Goal: Communication & Community: Answer question/provide support

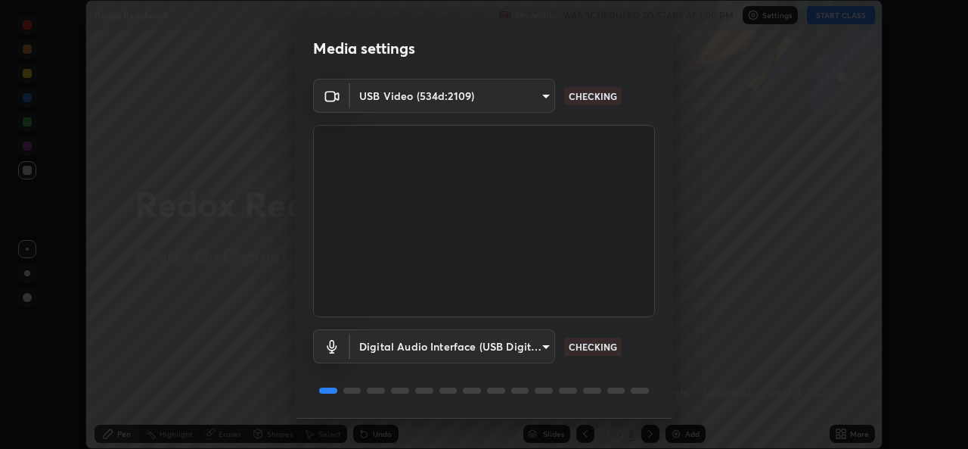
scroll to position [48, 0]
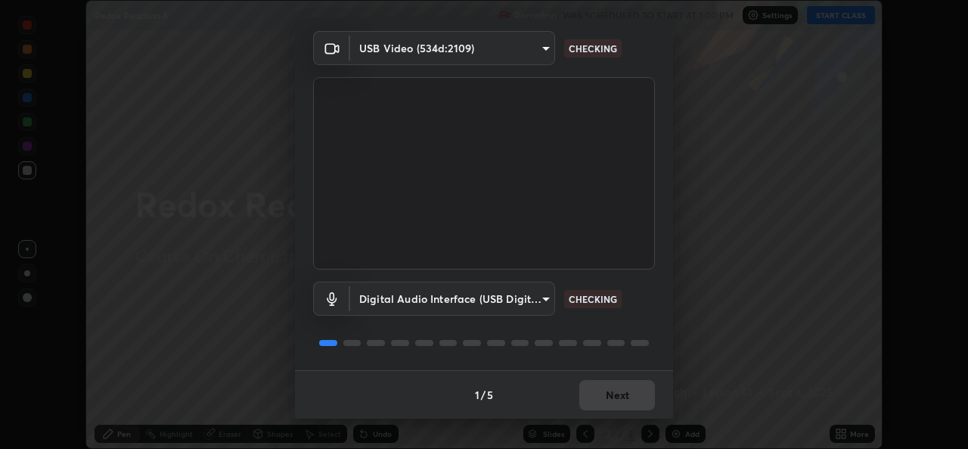
click at [615, 447] on div "Media settings USB Video (534d:2109) 6f717c6c3e4b678731165a98f64bd6436846075ce7…" at bounding box center [484, 224] width 968 height 449
click at [599, 437] on div "Media settings USB Video (534d:2109) 6f717c6c3e4b678731165a98f64bd6436846075ce7…" at bounding box center [484, 224] width 968 height 449
click at [602, 421] on div "Media settings USB Video (534d:2109) 6f717c6c3e4b678731165a98f64bd6436846075ce7…" at bounding box center [484, 224] width 968 height 449
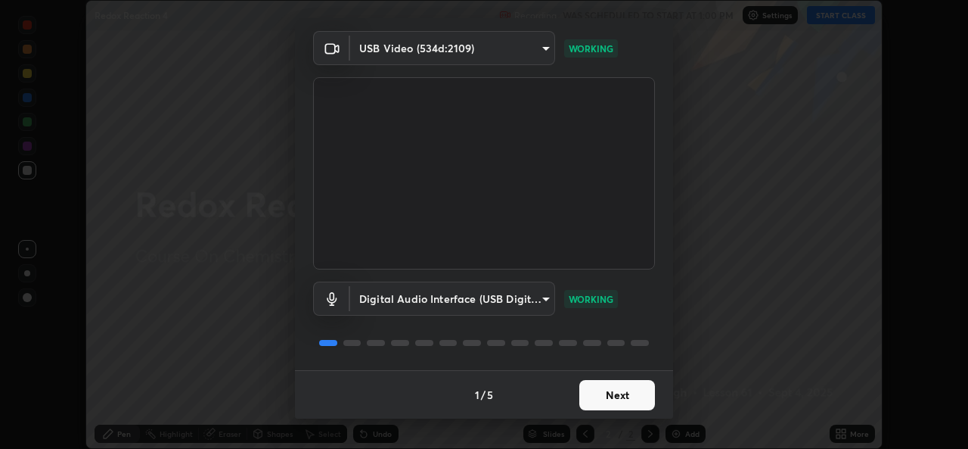
click at [635, 403] on button "Next" at bounding box center [618, 395] width 76 height 30
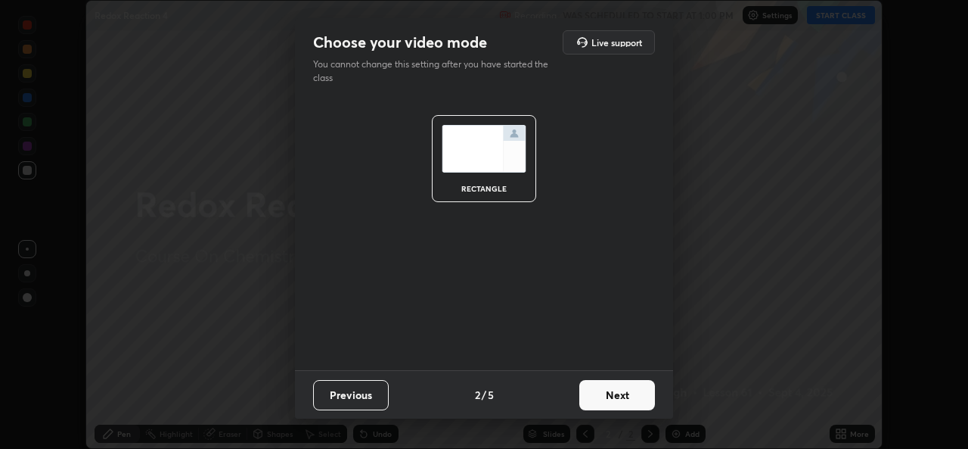
click at [630, 407] on button "Next" at bounding box center [618, 395] width 76 height 30
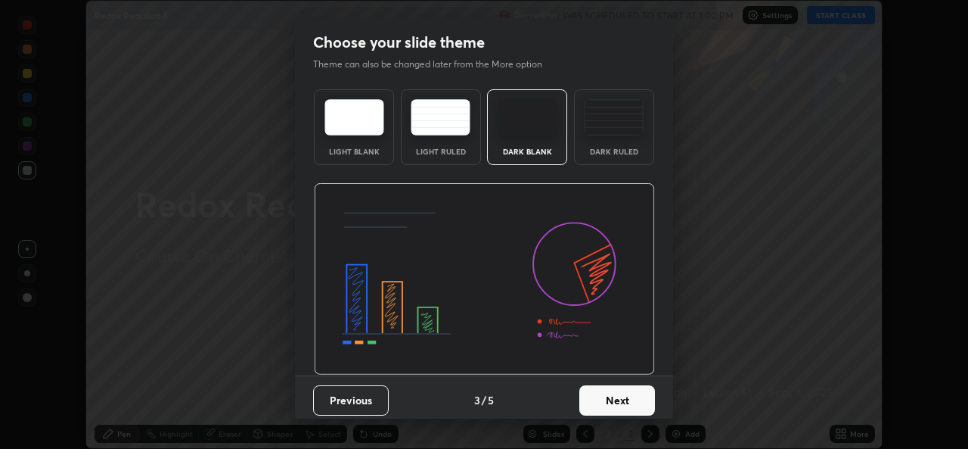
click at [626, 403] on button "Next" at bounding box center [618, 400] width 76 height 30
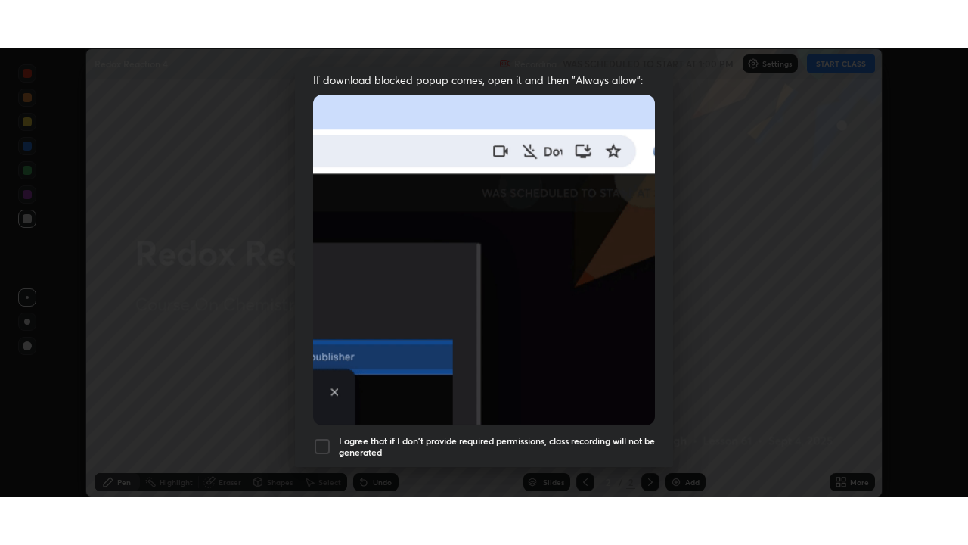
scroll to position [356, 0]
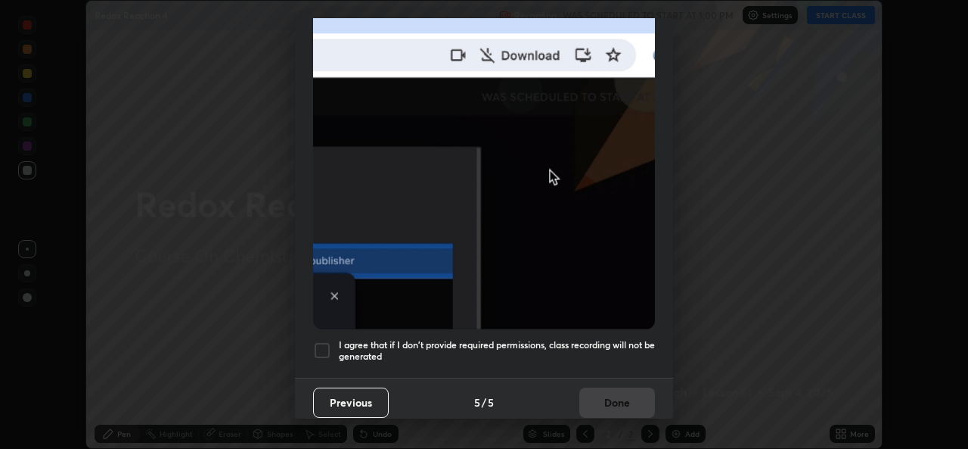
click at [537, 349] on h5 "I agree that if I don't provide required permissions, class recording will not …" at bounding box center [497, 350] width 316 height 23
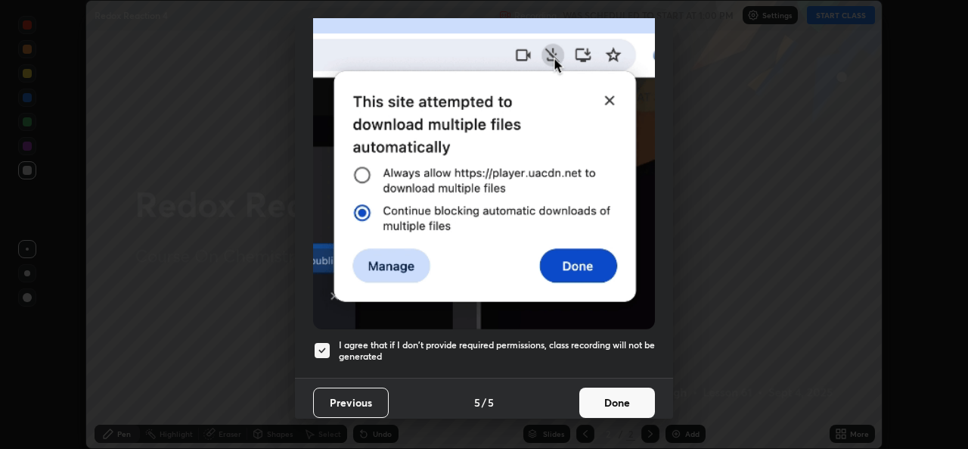
click at [598, 401] on button "Done" at bounding box center [618, 402] width 76 height 30
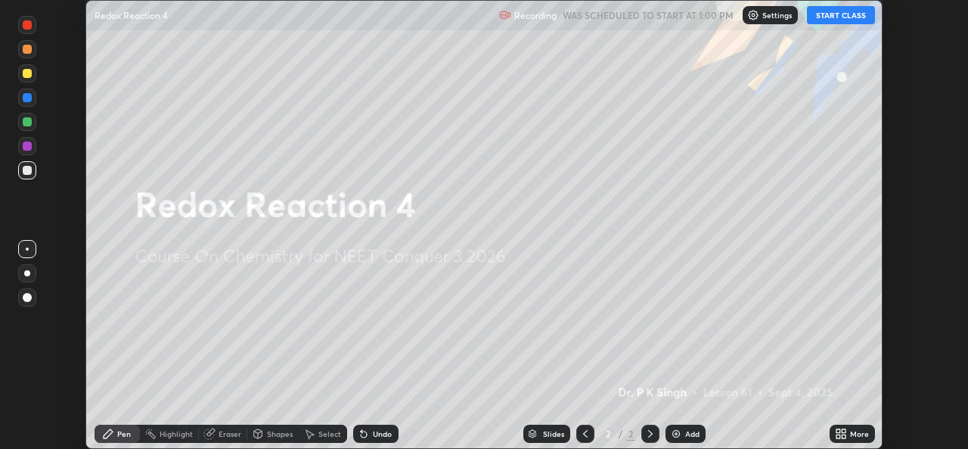
click at [841, 434] on icon at bounding box center [841, 433] width 12 height 12
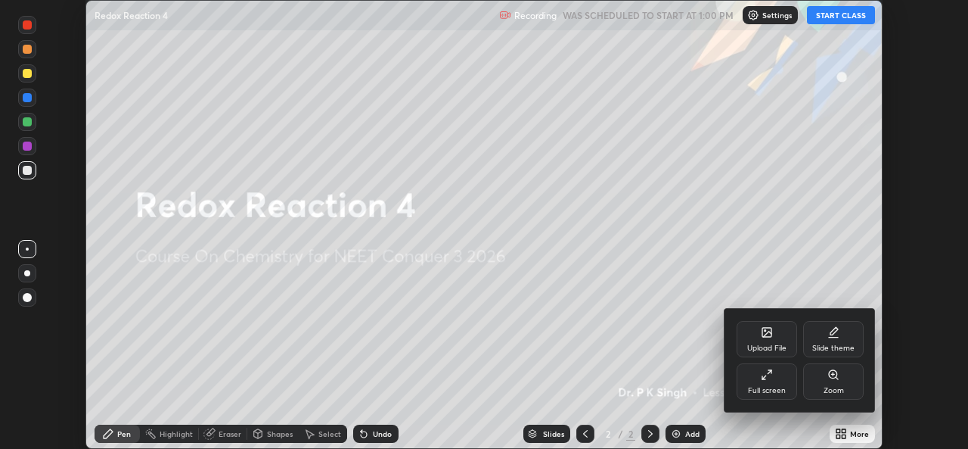
click at [782, 396] on div "Full screen" at bounding box center [767, 381] width 61 height 36
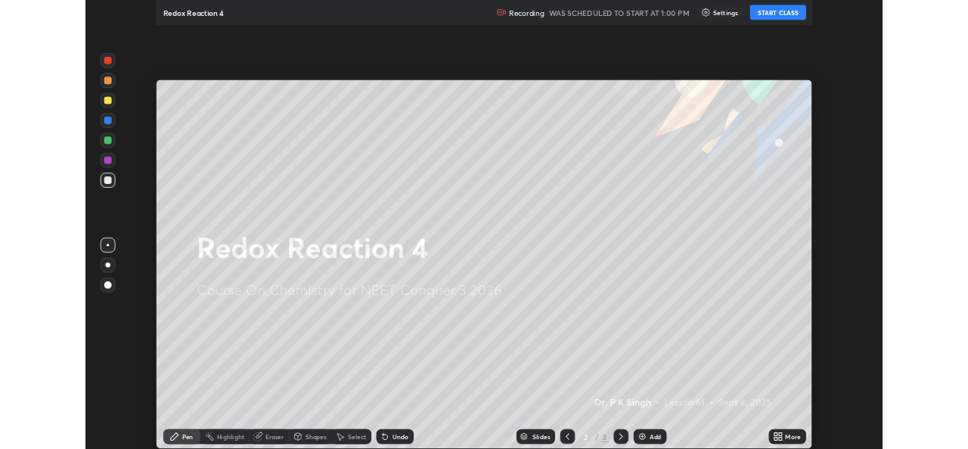
scroll to position [545, 968]
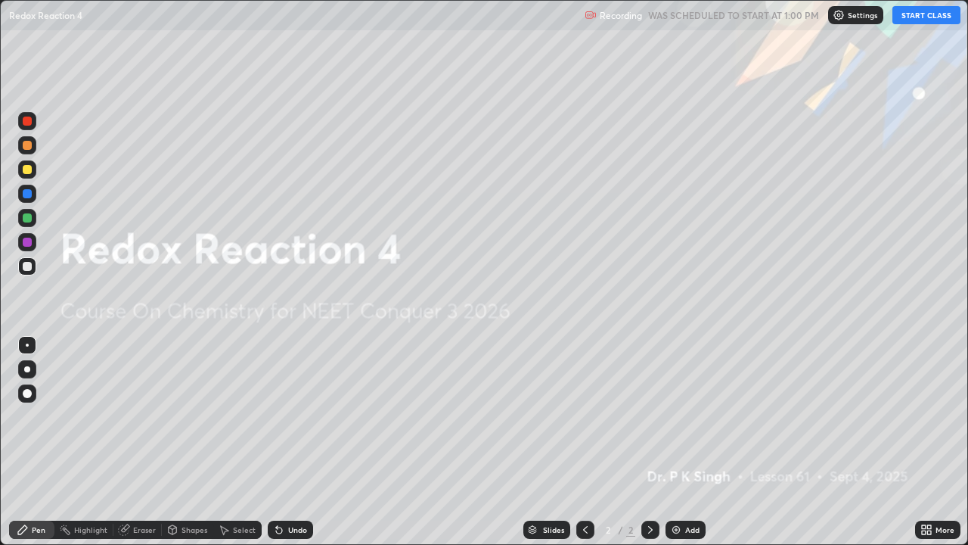
click at [922, 14] on button "START CLASS" at bounding box center [927, 15] width 68 height 18
click at [649, 448] on icon at bounding box center [651, 530] width 12 height 12
click at [676, 448] on img at bounding box center [676, 530] width 12 height 12
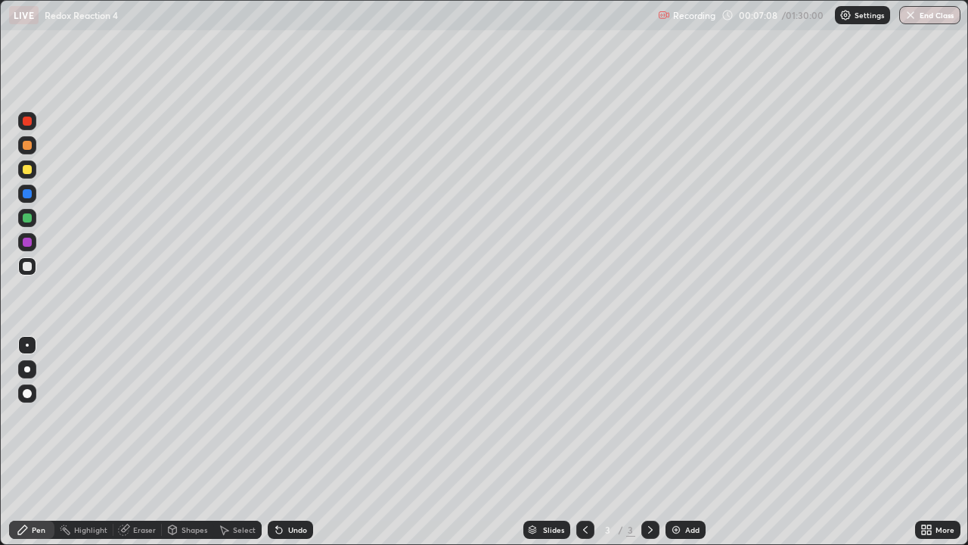
click at [585, 448] on icon at bounding box center [585, 530] width 5 height 8
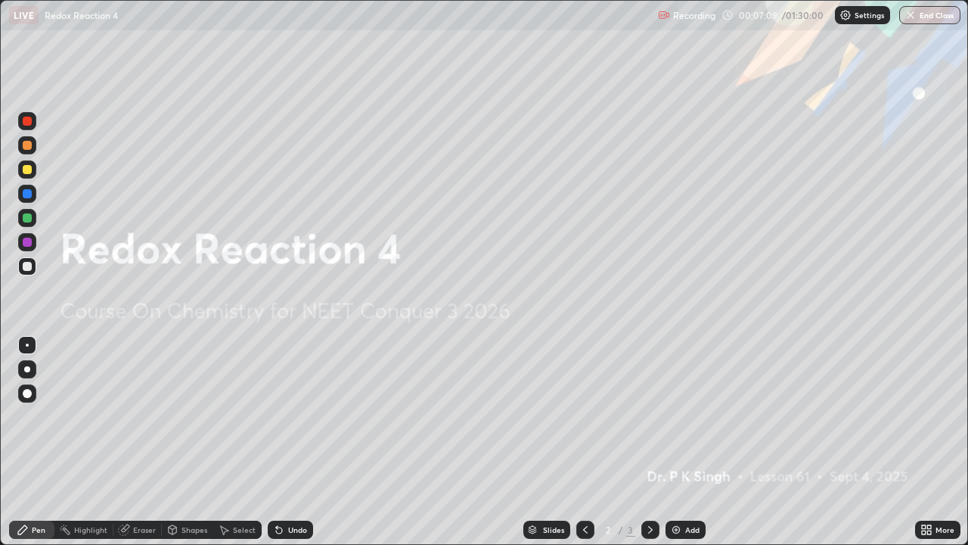
click at [649, 448] on icon at bounding box center [651, 530] width 12 height 12
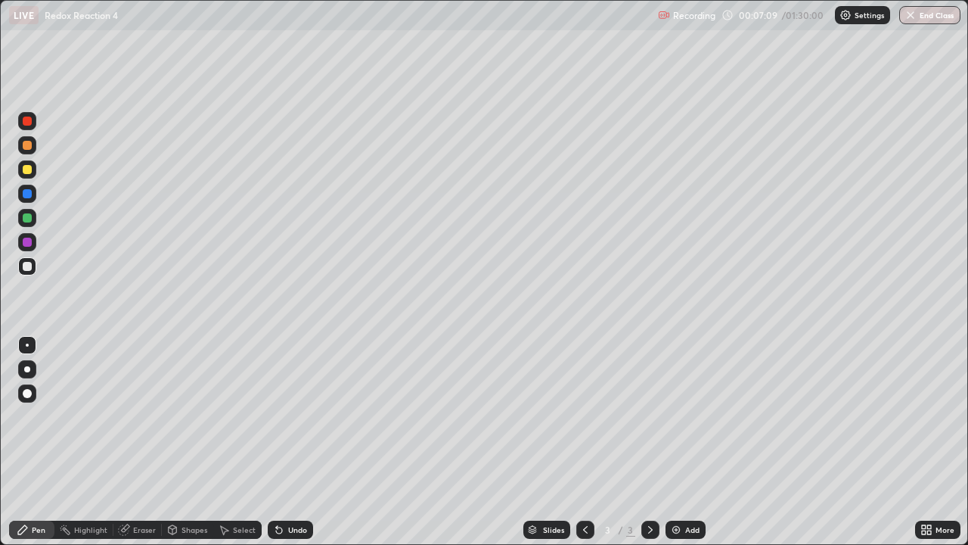
click at [649, 448] on icon at bounding box center [651, 530] width 12 height 12
click at [656, 448] on div at bounding box center [651, 530] width 18 height 18
click at [584, 448] on icon at bounding box center [586, 530] width 12 height 12
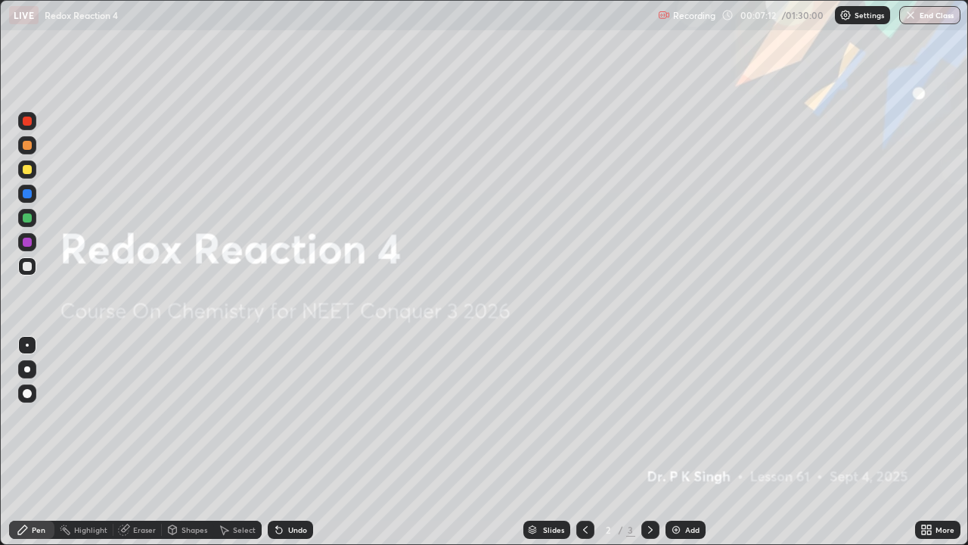
click at [648, 448] on icon at bounding box center [651, 530] width 12 height 12
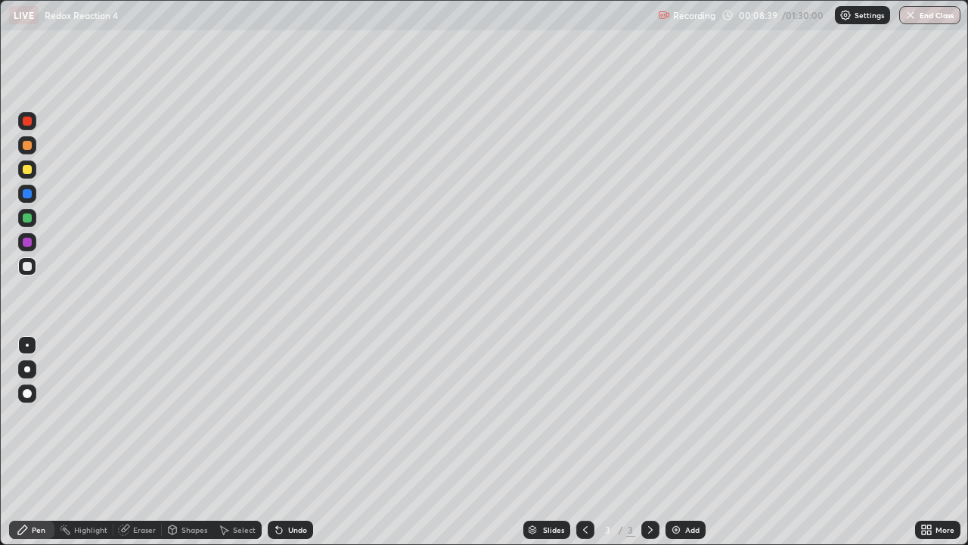
click at [929, 448] on icon at bounding box center [930, 527] width 4 height 4
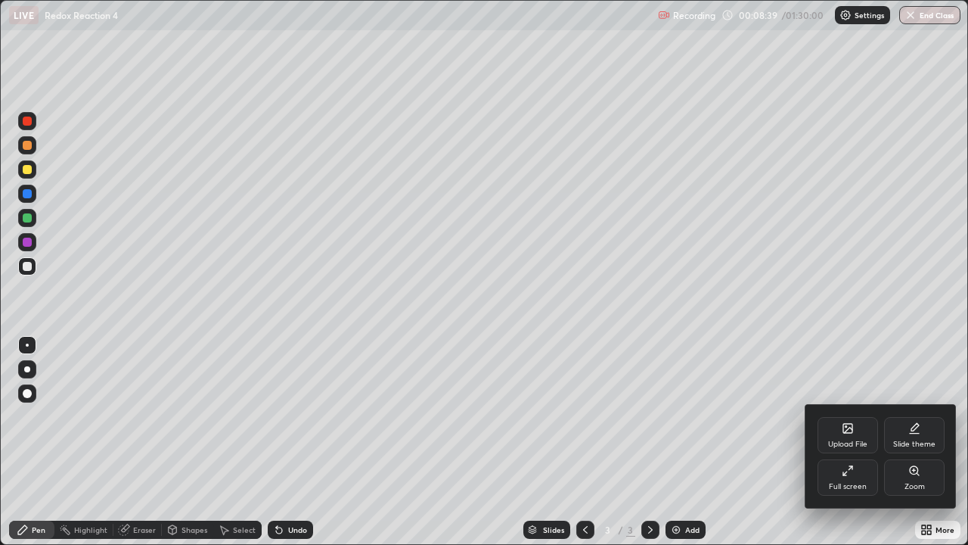
click at [836, 434] on div "Upload File" at bounding box center [848, 435] width 61 height 36
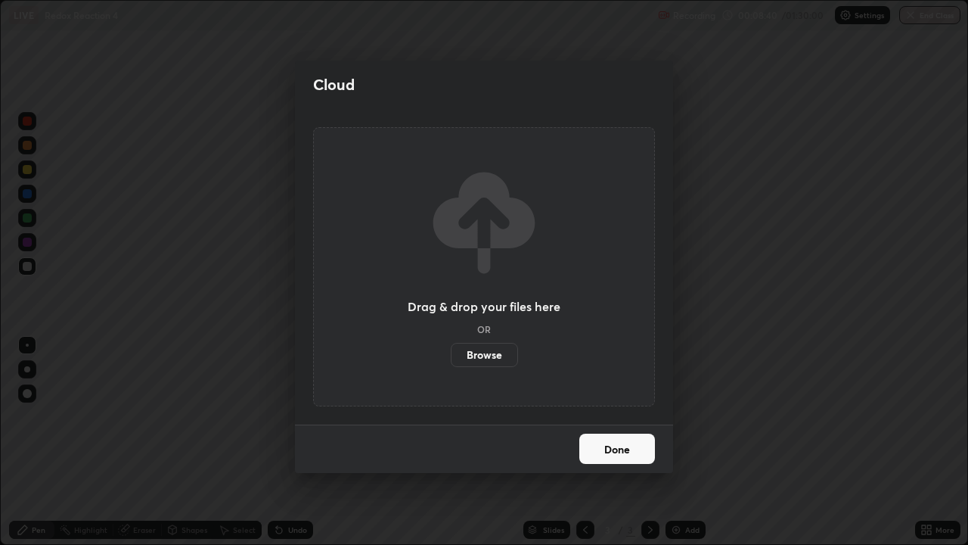
click at [492, 358] on label "Browse" at bounding box center [484, 355] width 67 height 24
click at [451, 358] on input "Browse" at bounding box center [451, 355] width 0 height 24
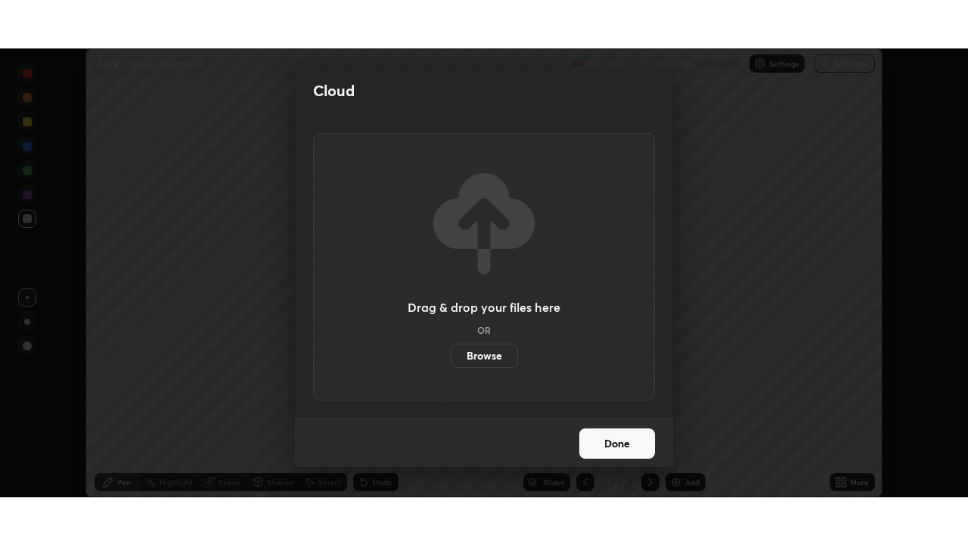
scroll to position [75214, 74694]
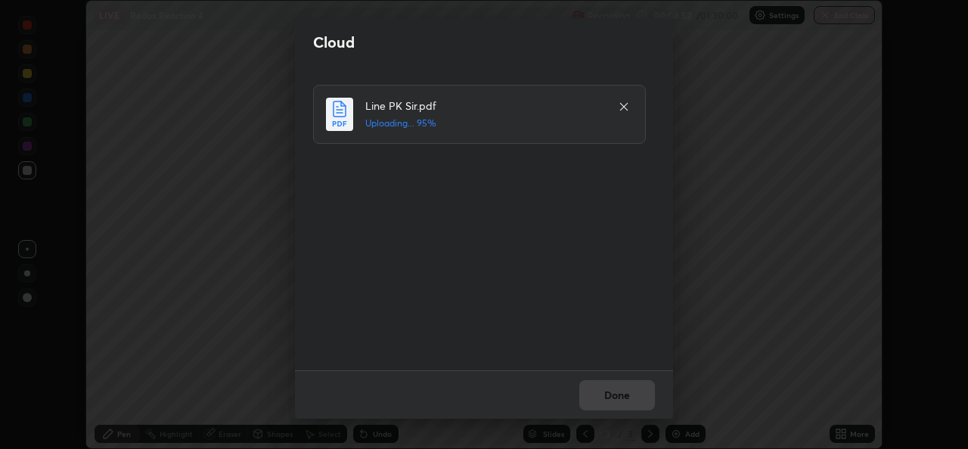
click at [623, 396] on div "Done" at bounding box center [484, 394] width 378 height 48
click at [614, 396] on button "Done" at bounding box center [618, 395] width 76 height 30
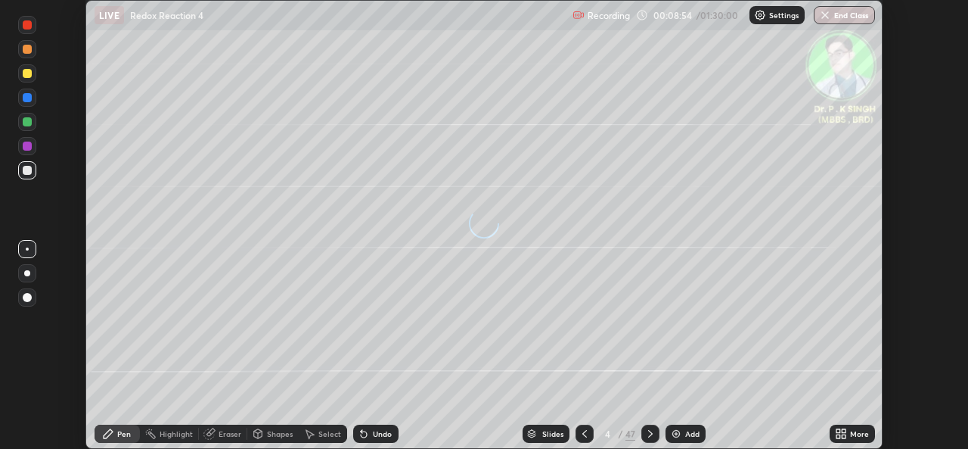
click at [850, 429] on div "More" at bounding box center [852, 433] width 45 height 18
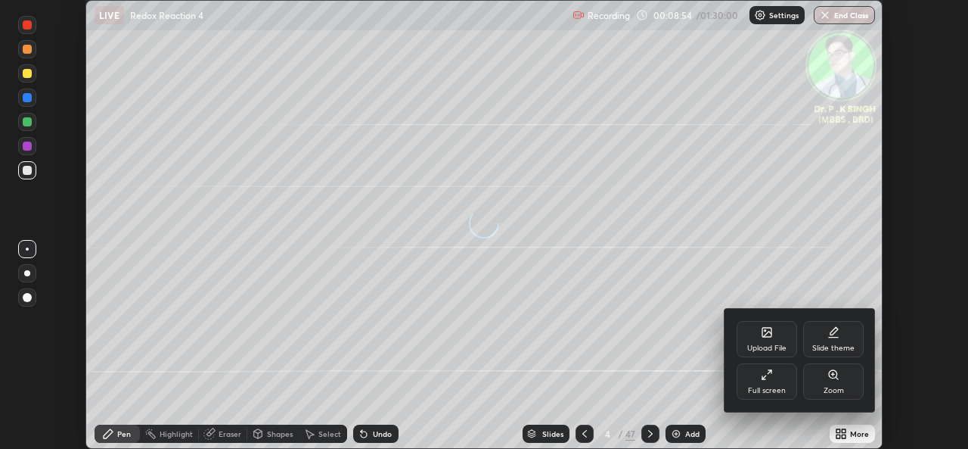
click at [763, 384] on div "Full screen" at bounding box center [767, 381] width 61 height 36
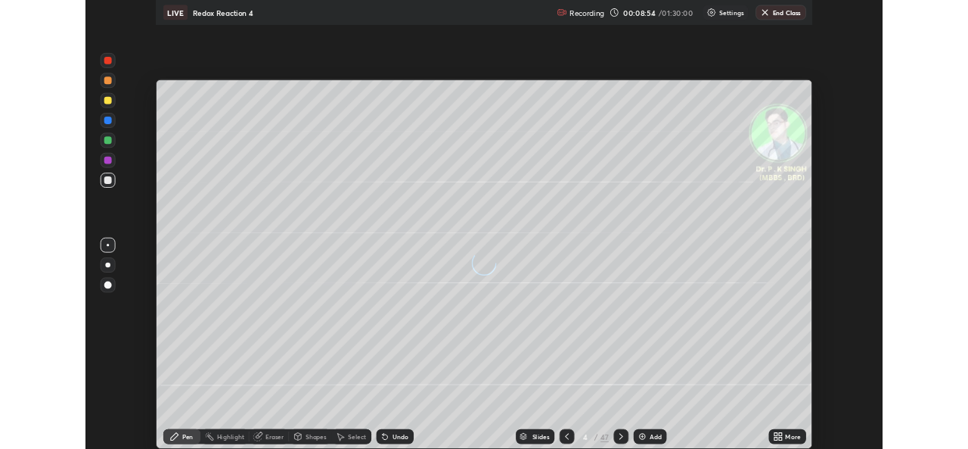
scroll to position [545, 968]
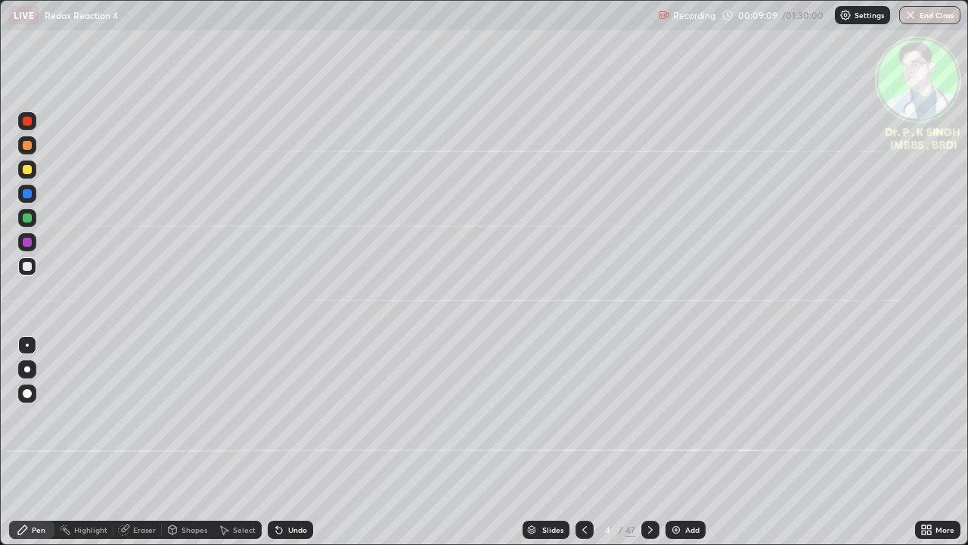
click at [29, 173] on div at bounding box center [27, 169] width 9 height 9
click at [29, 215] on div at bounding box center [27, 217] width 9 height 9
click at [27, 194] on div at bounding box center [27, 193] width 9 height 9
click at [649, 448] on div at bounding box center [651, 530] width 18 height 18
click at [33, 172] on div at bounding box center [27, 169] width 18 height 18
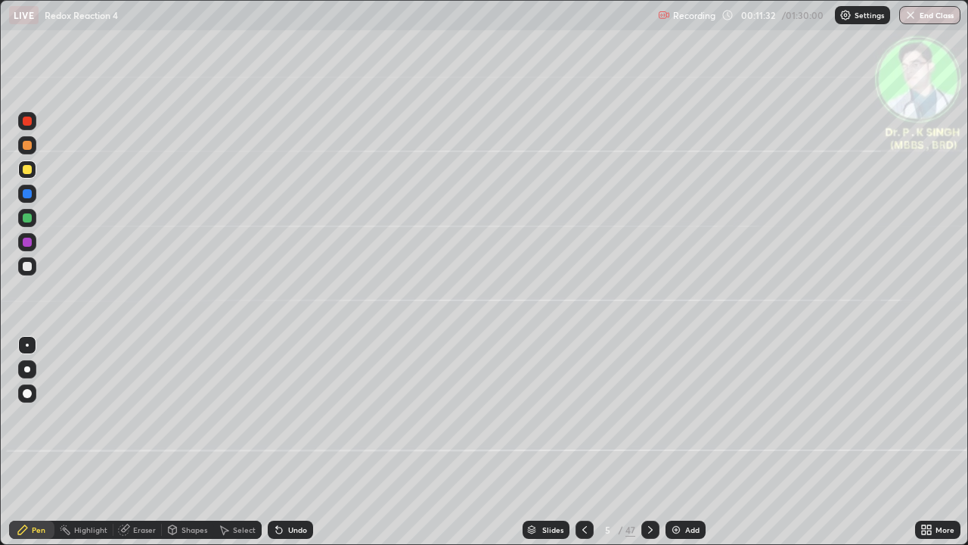
click at [33, 169] on div at bounding box center [27, 169] width 18 height 18
click at [27, 194] on div at bounding box center [27, 193] width 9 height 9
click at [646, 448] on icon at bounding box center [651, 530] width 12 height 12
click at [29, 197] on div at bounding box center [27, 193] width 9 height 9
click at [29, 171] on div at bounding box center [27, 169] width 9 height 9
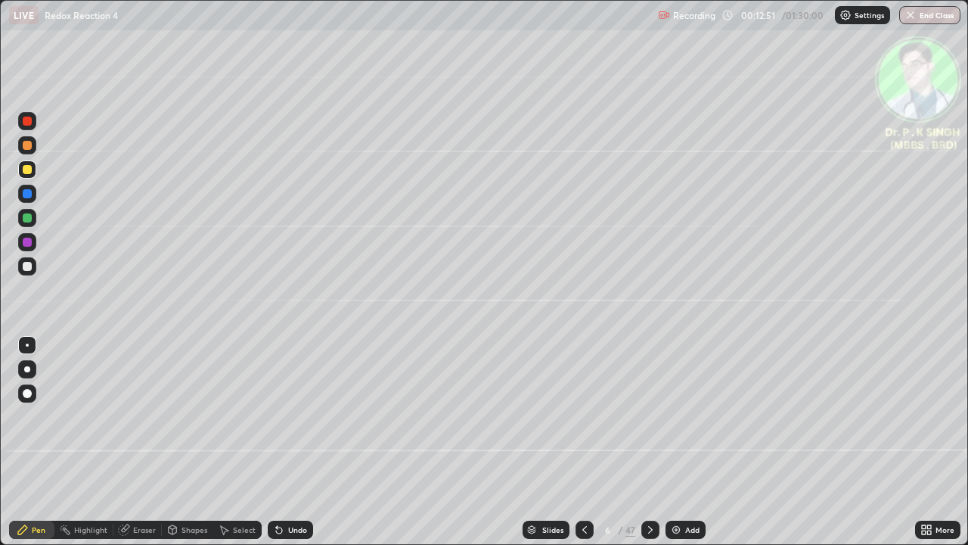
click at [28, 169] on div at bounding box center [27, 169] width 9 height 9
click at [583, 448] on icon at bounding box center [585, 530] width 12 height 12
click at [583, 448] on icon at bounding box center [585, 530] width 5 height 8
click at [651, 448] on icon at bounding box center [651, 530] width 12 height 12
click at [649, 448] on icon at bounding box center [651, 530] width 12 height 12
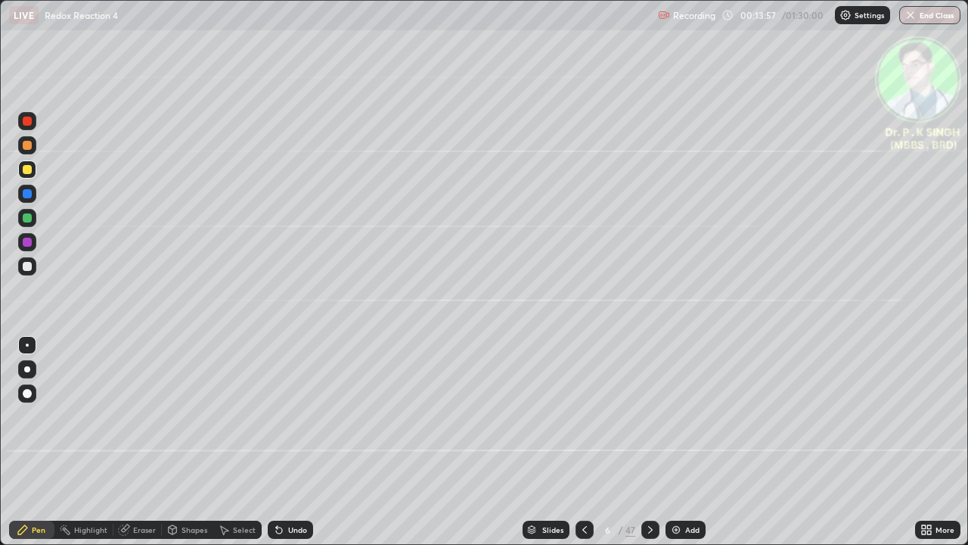
click at [133, 448] on div "Eraser" at bounding box center [137, 530] width 48 height 18
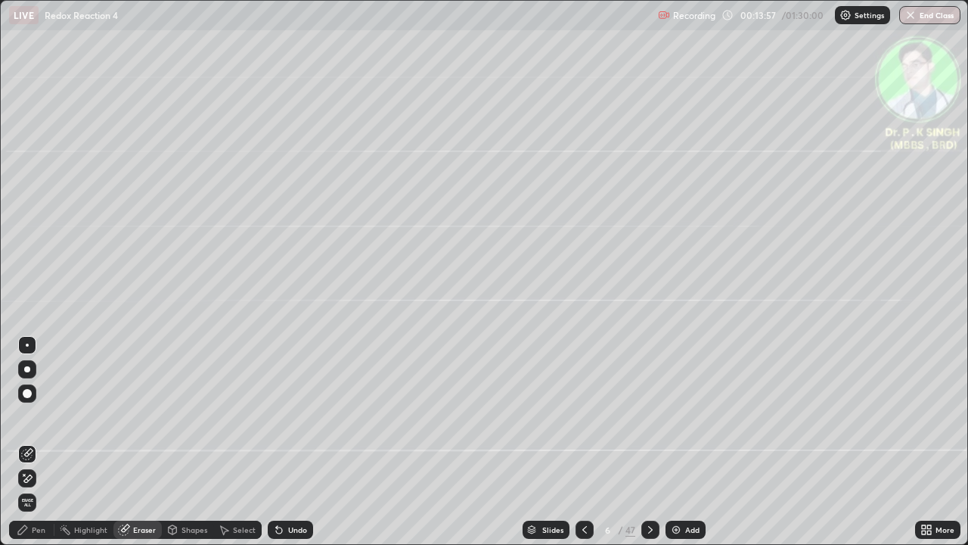
click at [24, 448] on icon at bounding box center [24, 475] width 2 height 2
click at [33, 448] on div "Pen" at bounding box center [39, 530] width 14 height 8
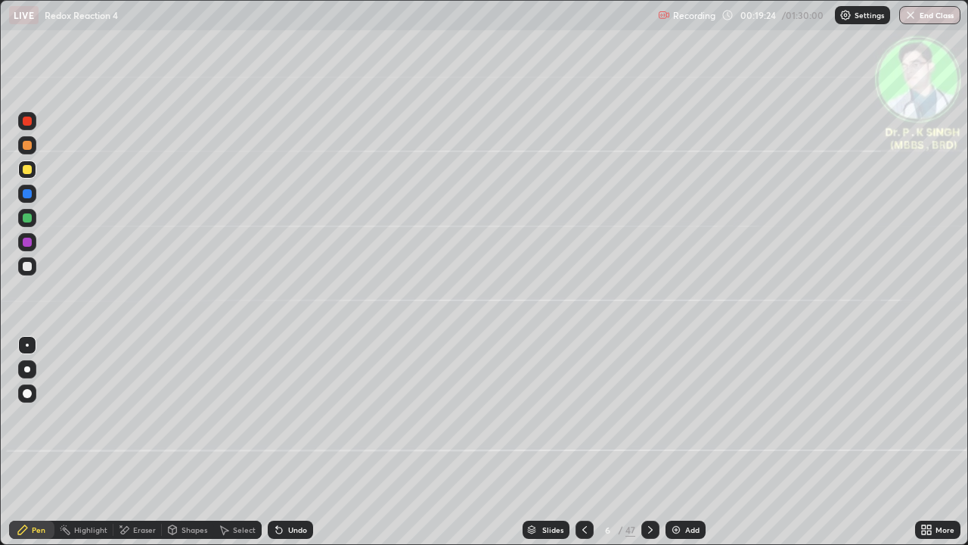
click at [647, 448] on div at bounding box center [651, 530] width 18 height 18
click at [31, 173] on div at bounding box center [27, 169] width 18 height 18
click at [582, 448] on icon at bounding box center [585, 530] width 12 height 12
click at [583, 448] on icon at bounding box center [585, 530] width 12 height 12
click at [648, 448] on icon at bounding box center [651, 530] width 12 height 12
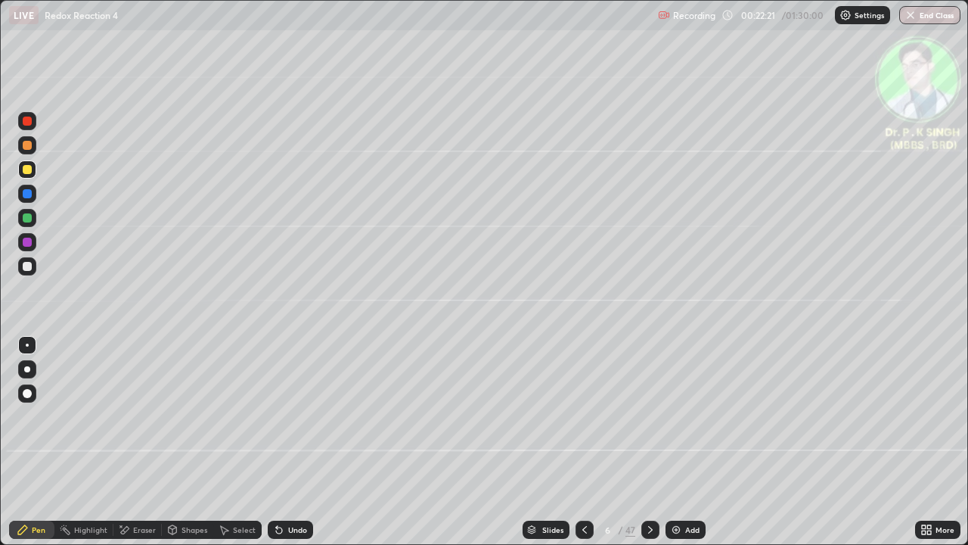
click at [642, 448] on div at bounding box center [651, 530] width 18 height 18
click at [583, 448] on icon at bounding box center [585, 530] width 5 height 8
click at [583, 448] on icon at bounding box center [585, 530] width 12 height 12
click at [649, 448] on icon at bounding box center [651, 530] width 12 height 12
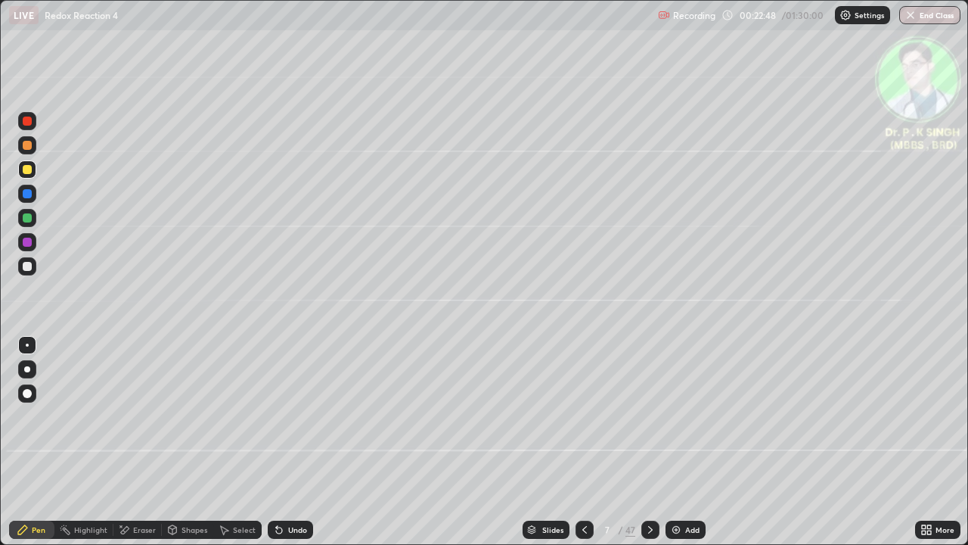
click at [649, 448] on icon at bounding box center [651, 530] width 12 height 12
click at [27, 197] on div at bounding box center [27, 193] width 9 height 9
click at [583, 448] on icon at bounding box center [585, 530] width 12 height 12
click at [586, 448] on icon at bounding box center [585, 530] width 12 height 12
click at [652, 448] on icon at bounding box center [651, 530] width 12 height 12
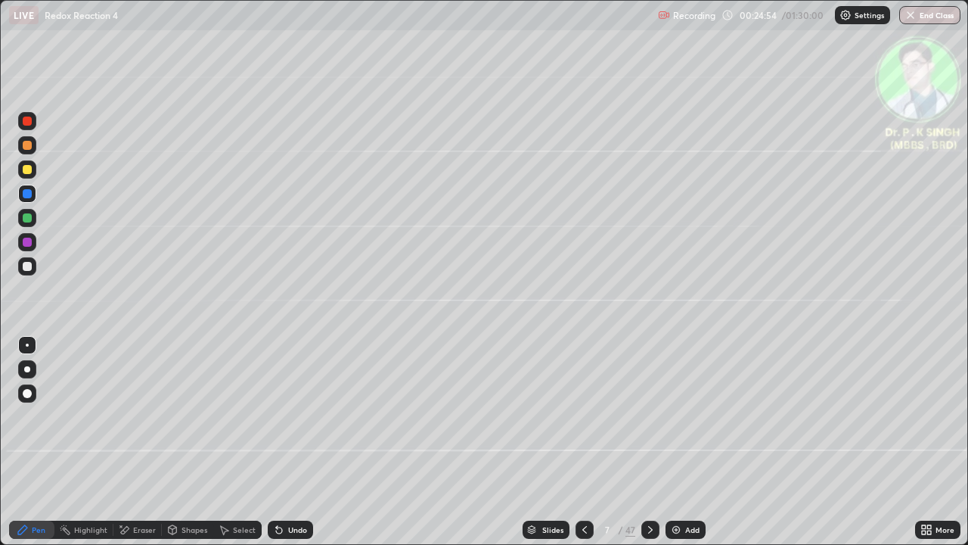
click at [645, 448] on div at bounding box center [651, 530] width 18 height 18
click at [28, 170] on div at bounding box center [27, 169] width 9 height 9
click at [649, 448] on icon at bounding box center [651, 530] width 12 height 12
click at [649, 448] on icon at bounding box center [650, 530] width 5 height 8
click at [31, 219] on div at bounding box center [27, 217] width 9 height 9
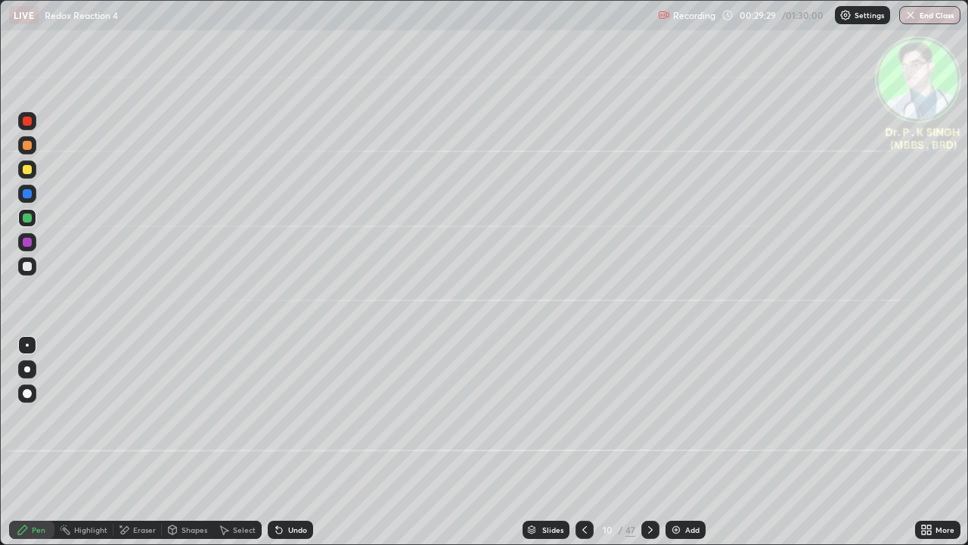
click at [30, 196] on div at bounding box center [27, 193] width 9 height 9
click at [27, 170] on div at bounding box center [27, 169] width 9 height 9
click at [646, 448] on icon at bounding box center [651, 530] width 12 height 12
click at [651, 448] on div at bounding box center [651, 530] width 18 height 18
click at [29, 195] on div at bounding box center [27, 193] width 9 height 9
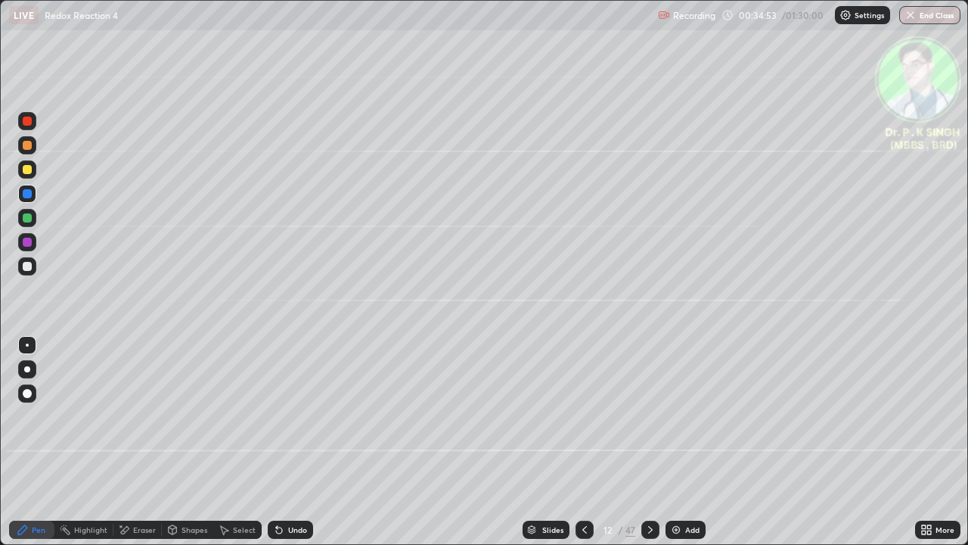
click at [31, 194] on div at bounding box center [27, 193] width 9 height 9
click at [28, 218] on div at bounding box center [27, 217] width 9 height 9
click at [30, 173] on div at bounding box center [27, 169] width 9 height 9
click at [649, 448] on icon at bounding box center [651, 530] width 12 height 12
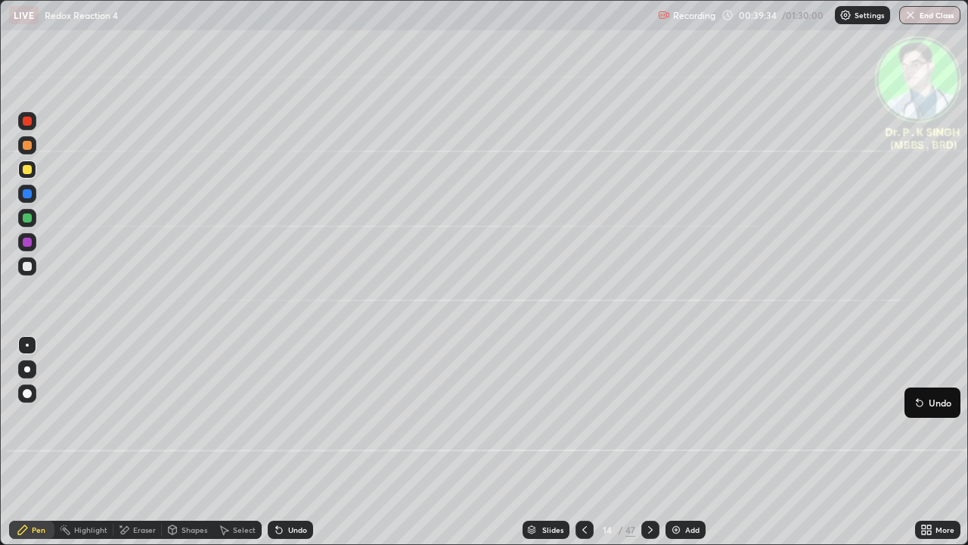
click at [912, 399] on button "Undo" at bounding box center [933, 402] width 44 height 18
click at [580, 448] on div at bounding box center [585, 530] width 18 height 18
click at [583, 448] on icon at bounding box center [585, 530] width 12 height 12
click at [655, 448] on icon at bounding box center [651, 530] width 12 height 12
click at [28, 194] on div at bounding box center [27, 193] width 9 height 9
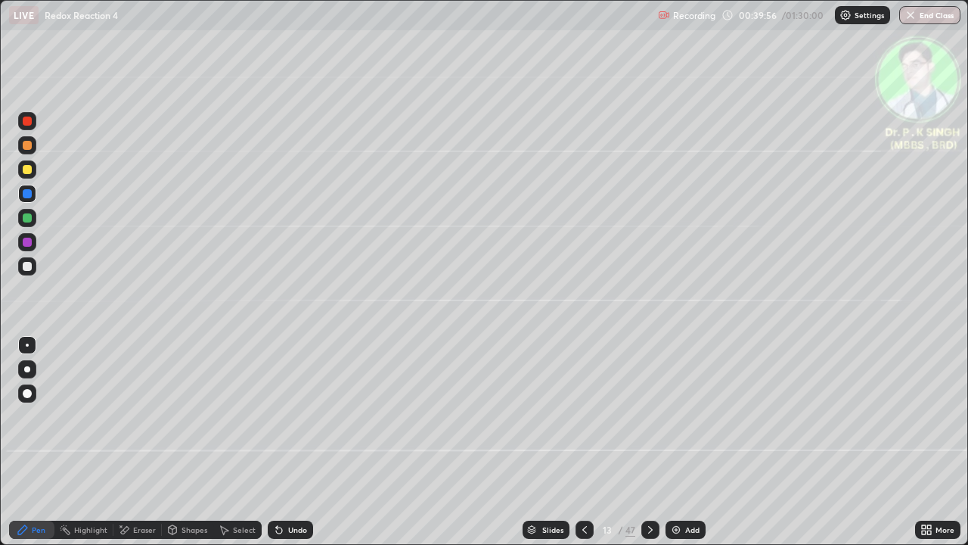
click at [30, 171] on div at bounding box center [27, 169] width 9 height 9
click at [30, 173] on div at bounding box center [27, 169] width 9 height 9
click at [33, 448] on div "Pen" at bounding box center [31, 530] width 45 height 18
click at [645, 448] on div at bounding box center [651, 530] width 18 height 18
click at [132, 448] on div "Eraser" at bounding box center [137, 530] width 48 height 18
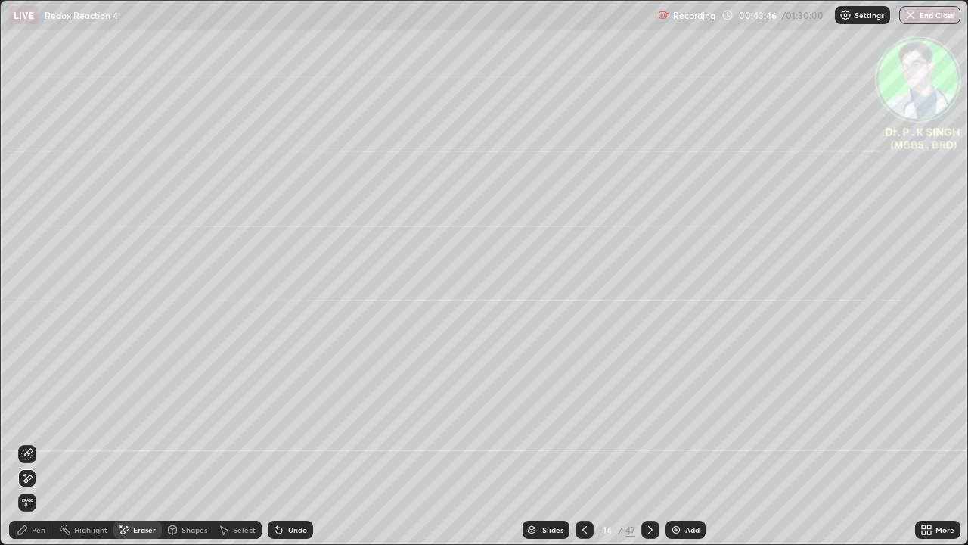
click at [27, 448] on span "Erase all" at bounding box center [27, 502] width 17 height 9
click at [28, 448] on icon at bounding box center [23, 530] width 12 height 12
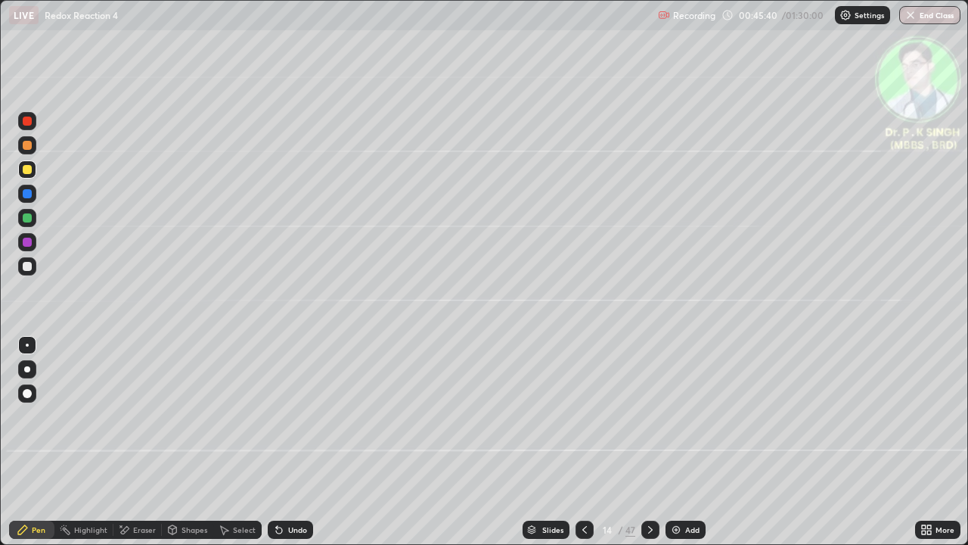
click at [647, 448] on icon at bounding box center [651, 530] width 12 height 12
click at [31, 194] on div at bounding box center [27, 193] width 9 height 9
click at [30, 172] on div at bounding box center [27, 169] width 9 height 9
click at [33, 448] on div "Pen" at bounding box center [31, 530] width 45 height 18
click at [647, 448] on div at bounding box center [651, 530] width 18 height 18
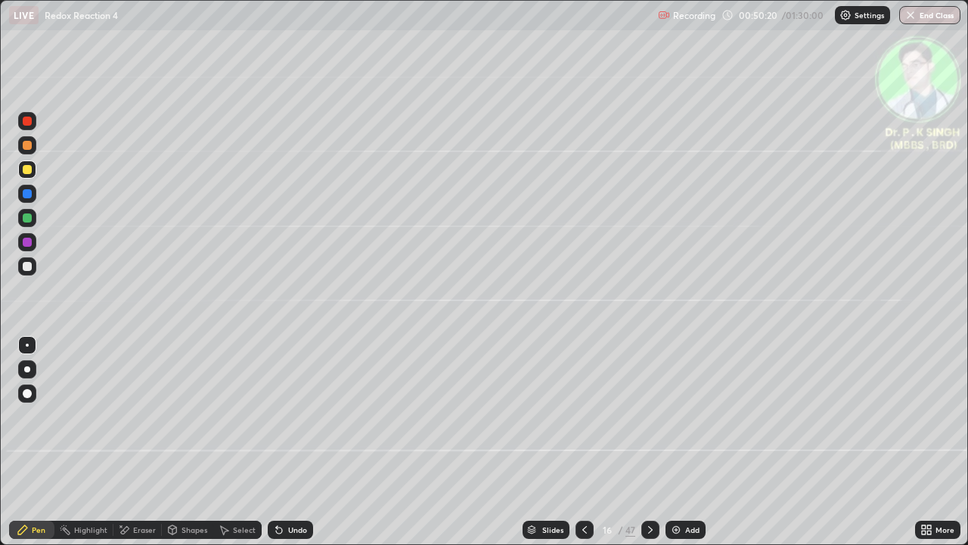
click at [28, 448] on icon at bounding box center [23, 530] width 12 height 12
click at [26, 448] on div "Pen" at bounding box center [31, 530] width 45 height 18
click at [651, 448] on icon at bounding box center [650, 530] width 5 height 8
click at [29, 194] on div at bounding box center [27, 193] width 9 height 9
click at [126, 448] on icon at bounding box center [125, 530] width 8 height 8
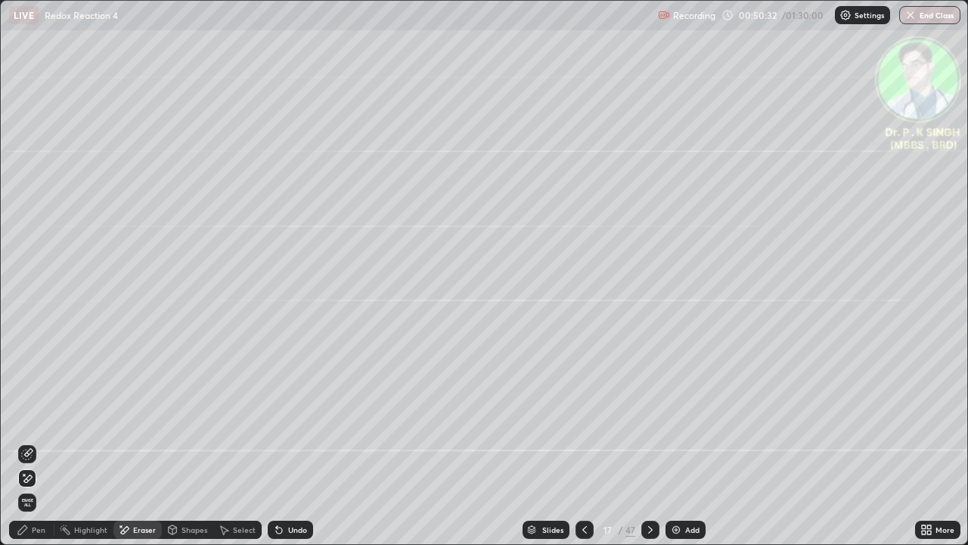
click at [32, 448] on span "Erase all" at bounding box center [27, 502] width 17 height 9
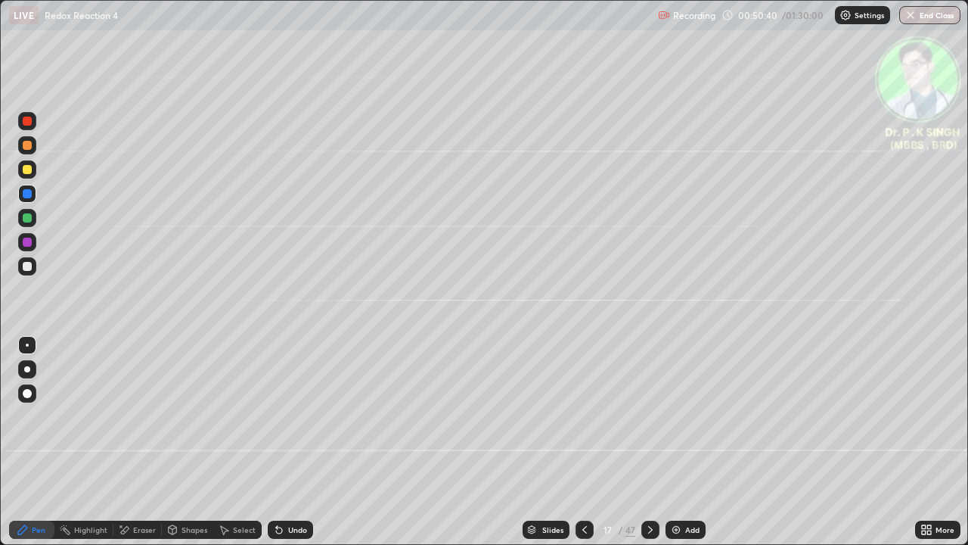
click at [34, 171] on div at bounding box center [27, 169] width 18 height 18
click at [30, 170] on div at bounding box center [27, 169] width 9 height 9
click at [651, 448] on icon at bounding box center [651, 530] width 12 height 12
click at [653, 448] on div at bounding box center [651, 530] width 18 height 18
click at [584, 448] on icon at bounding box center [585, 530] width 5 height 8
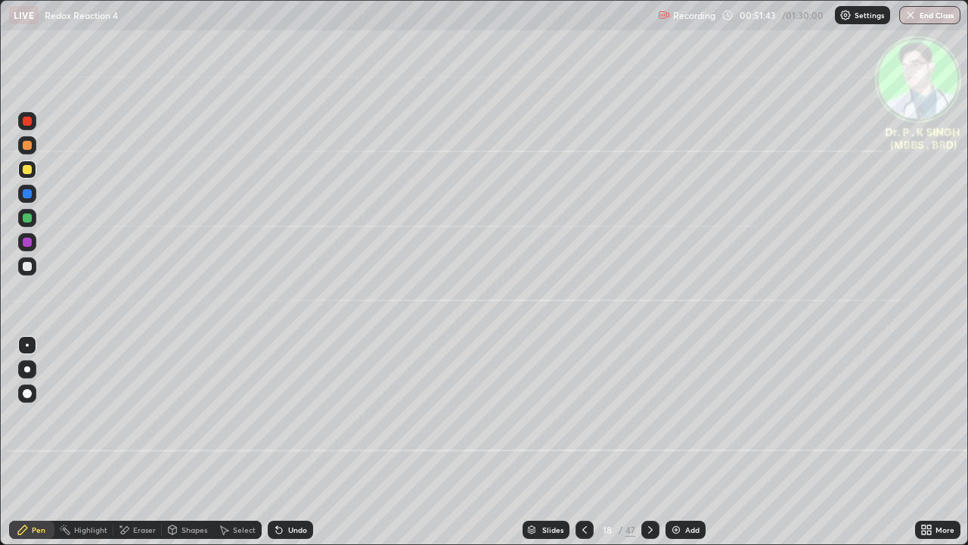
click at [582, 448] on icon at bounding box center [585, 530] width 12 height 12
click at [29, 173] on div at bounding box center [27, 169] width 9 height 9
click at [647, 448] on icon at bounding box center [651, 530] width 12 height 12
click at [30, 196] on div at bounding box center [27, 193] width 9 height 9
click at [30, 192] on div at bounding box center [27, 193] width 9 height 9
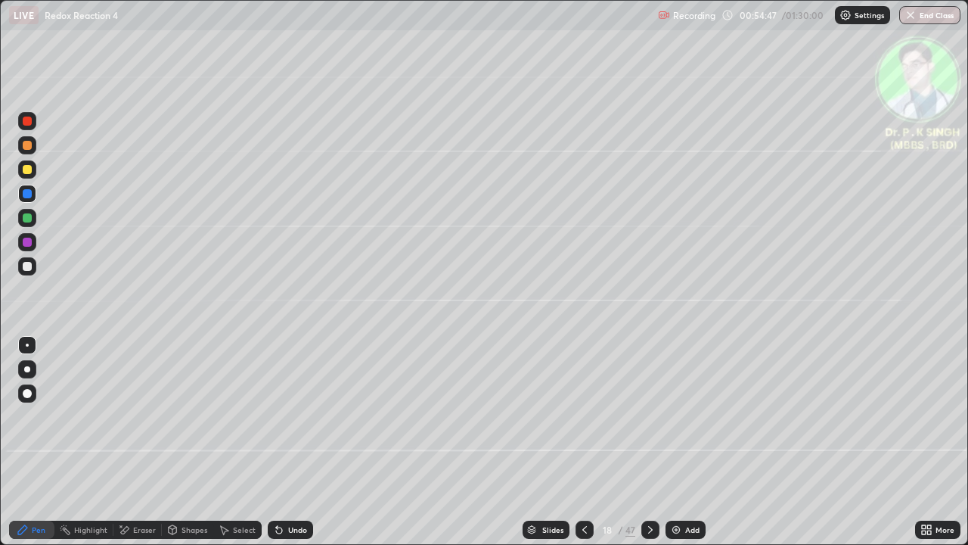
click at [33, 194] on div at bounding box center [27, 194] width 18 height 18
click at [34, 176] on div at bounding box center [27, 169] width 18 height 18
click at [34, 197] on div at bounding box center [27, 194] width 18 height 18
click at [28, 169] on div at bounding box center [27, 169] width 9 height 9
click at [642, 448] on div at bounding box center [651, 530] width 18 height 18
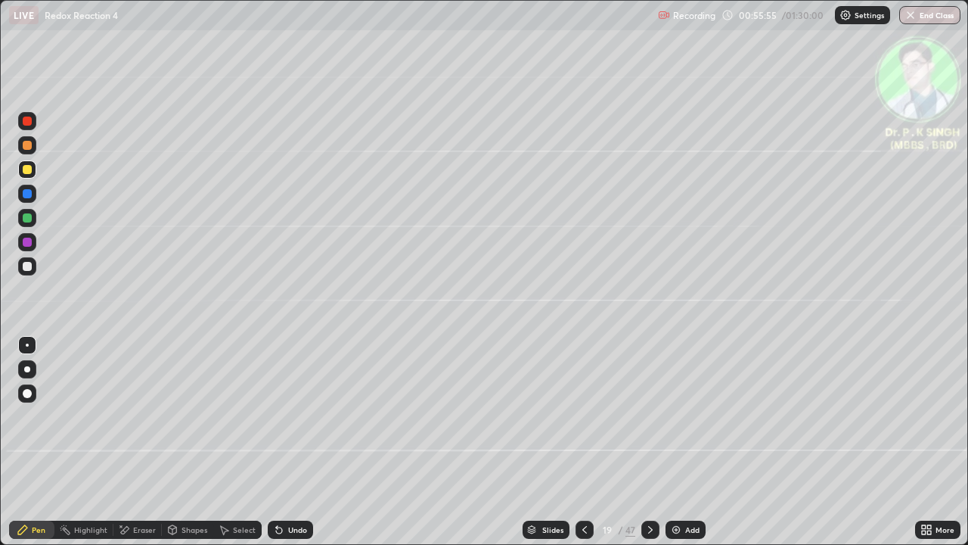
click at [131, 448] on div "Eraser" at bounding box center [137, 530] width 48 height 18
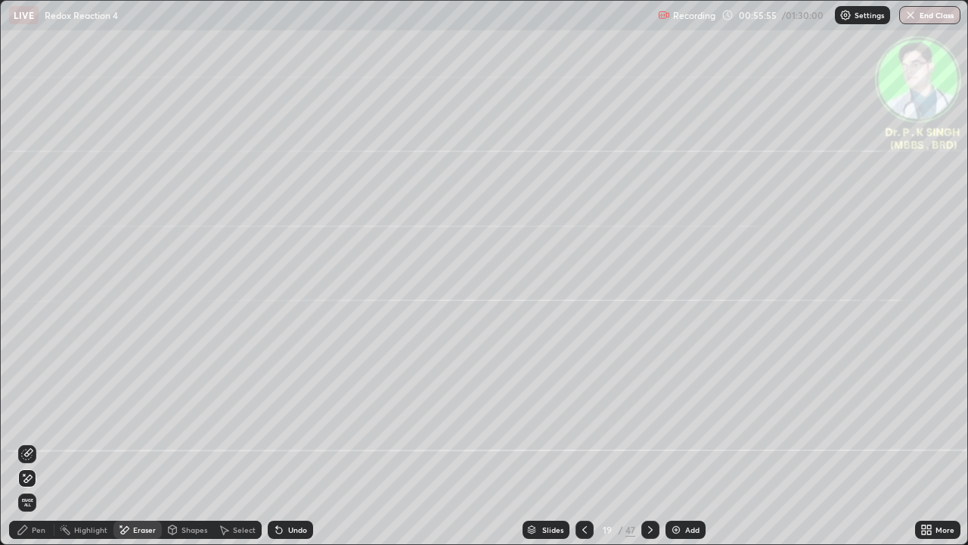
click at [27, 448] on span "Erase all" at bounding box center [27, 502] width 17 height 9
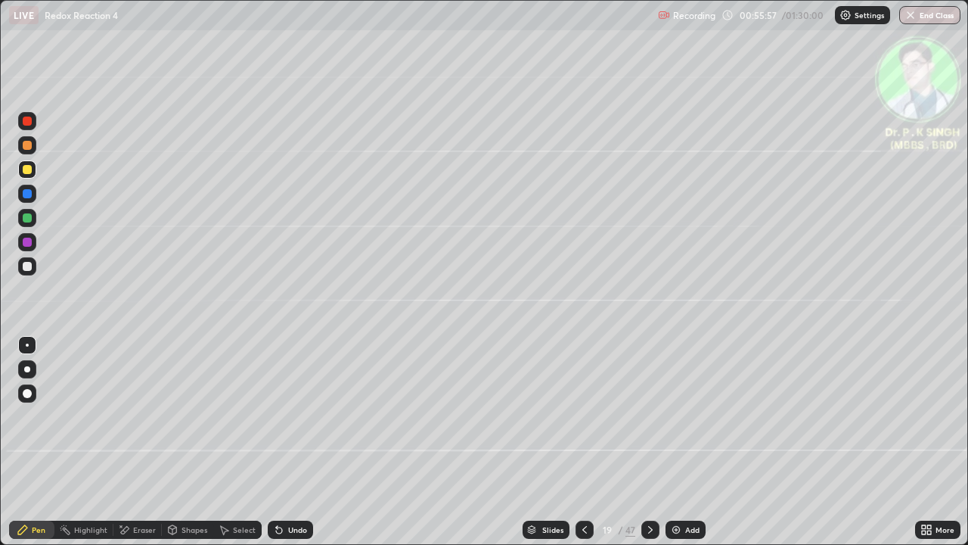
click at [31, 173] on div at bounding box center [27, 169] width 18 height 18
click at [643, 448] on div at bounding box center [651, 530] width 18 height 18
click at [581, 448] on icon at bounding box center [585, 530] width 12 height 12
click at [645, 448] on div at bounding box center [651, 530] width 18 height 18
click at [650, 448] on icon at bounding box center [650, 530] width 5 height 8
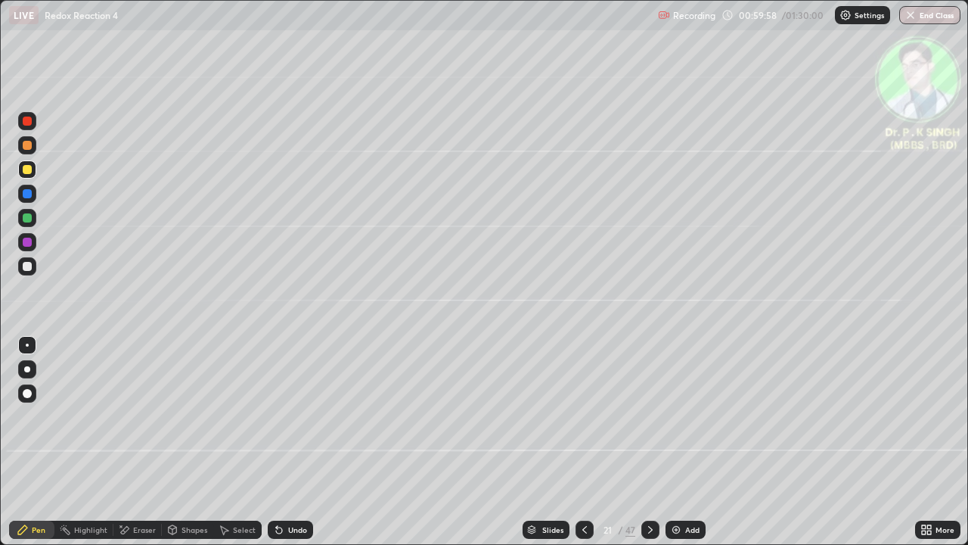
click at [31, 195] on div at bounding box center [27, 193] width 9 height 9
click at [28, 194] on div at bounding box center [27, 193] width 9 height 9
click at [650, 448] on icon at bounding box center [651, 530] width 12 height 12
click at [30, 194] on div at bounding box center [27, 193] width 9 height 9
click at [31, 173] on div at bounding box center [27, 169] width 9 height 9
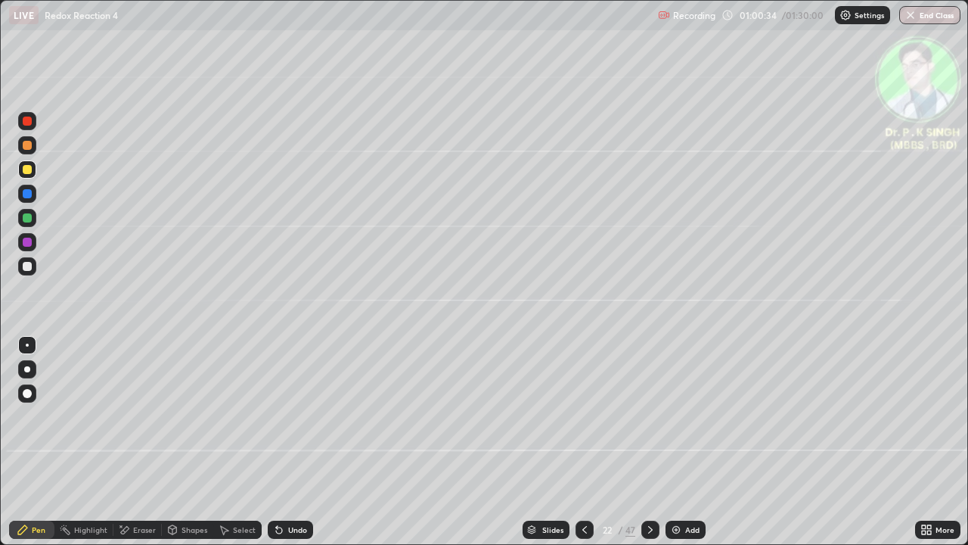
click at [30, 169] on div at bounding box center [27, 169] width 9 height 9
click at [648, 448] on icon at bounding box center [651, 530] width 12 height 12
click at [28, 170] on div at bounding box center [27, 169] width 9 height 9
click at [583, 448] on icon at bounding box center [585, 530] width 12 height 12
click at [644, 448] on div at bounding box center [651, 530] width 18 height 18
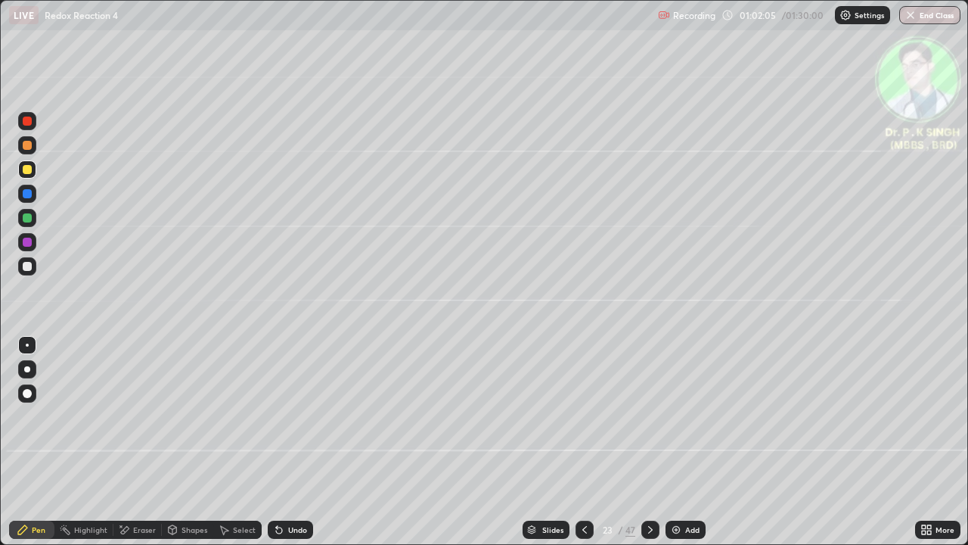
click at [650, 448] on div at bounding box center [651, 530] width 18 height 18
click at [584, 448] on icon at bounding box center [585, 530] width 12 height 12
click at [33, 194] on div at bounding box center [27, 194] width 18 height 18
click at [642, 448] on div at bounding box center [651, 530] width 18 height 18
click at [135, 448] on div "Eraser" at bounding box center [144, 530] width 23 height 8
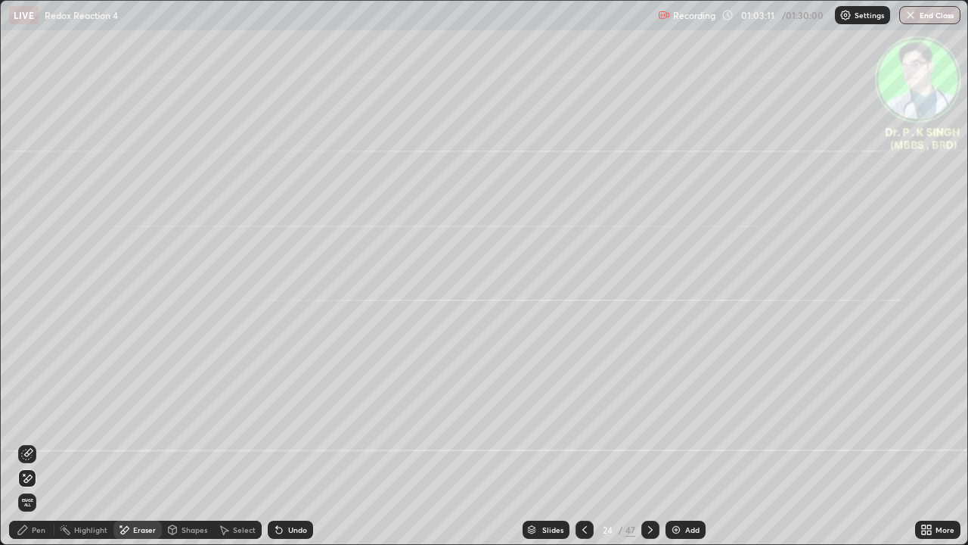
click at [27, 448] on span "Erase all" at bounding box center [27, 502] width 17 height 9
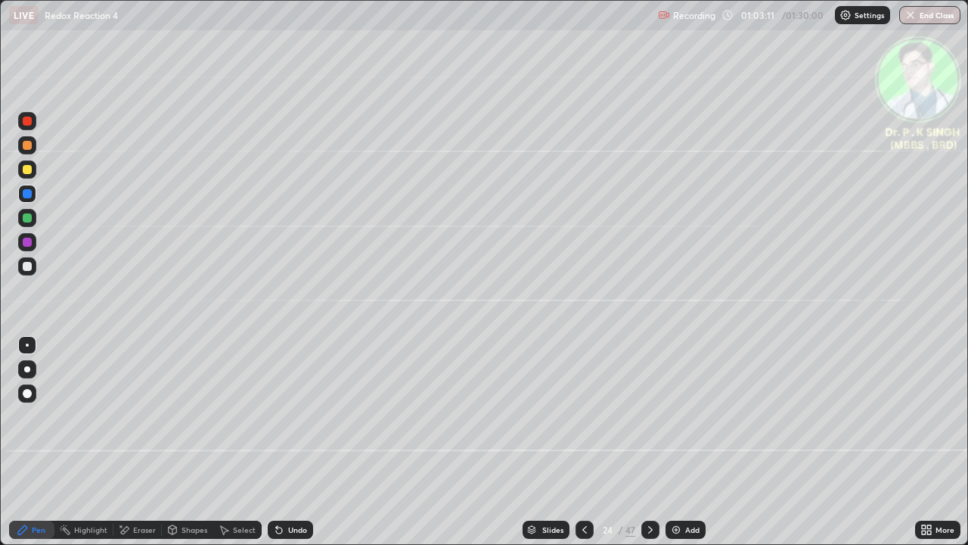
click at [28, 196] on div at bounding box center [27, 193] width 9 height 9
click at [28, 169] on div at bounding box center [27, 169] width 9 height 9
click at [30, 172] on div at bounding box center [27, 169] width 9 height 9
click at [647, 448] on div at bounding box center [651, 530] width 18 height 18
click at [27, 194] on div at bounding box center [27, 193] width 9 height 9
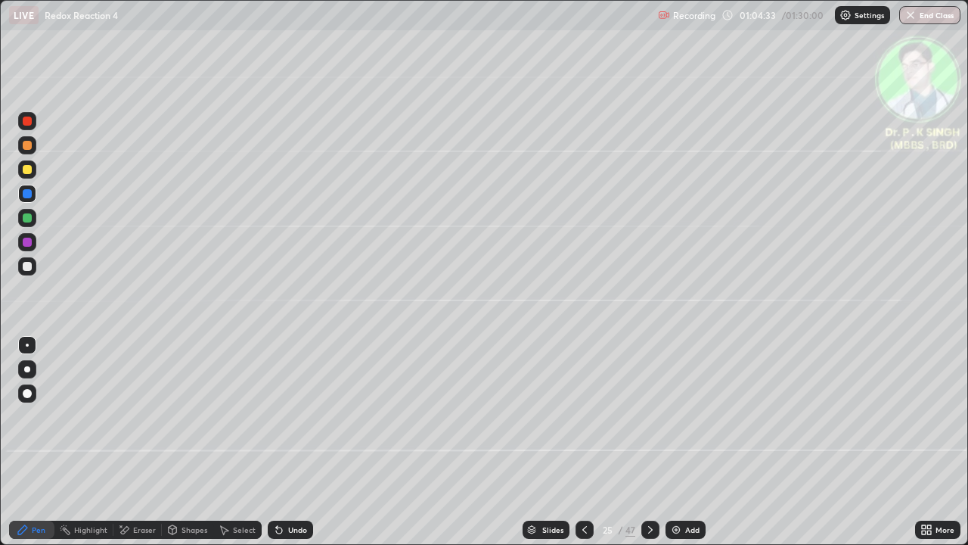
click at [35, 169] on div at bounding box center [27, 169] width 18 height 18
click at [647, 448] on icon at bounding box center [651, 530] width 12 height 12
click at [651, 448] on icon at bounding box center [651, 530] width 12 height 12
click at [134, 448] on div "Eraser" at bounding box center [137, 530] width 48 height 18
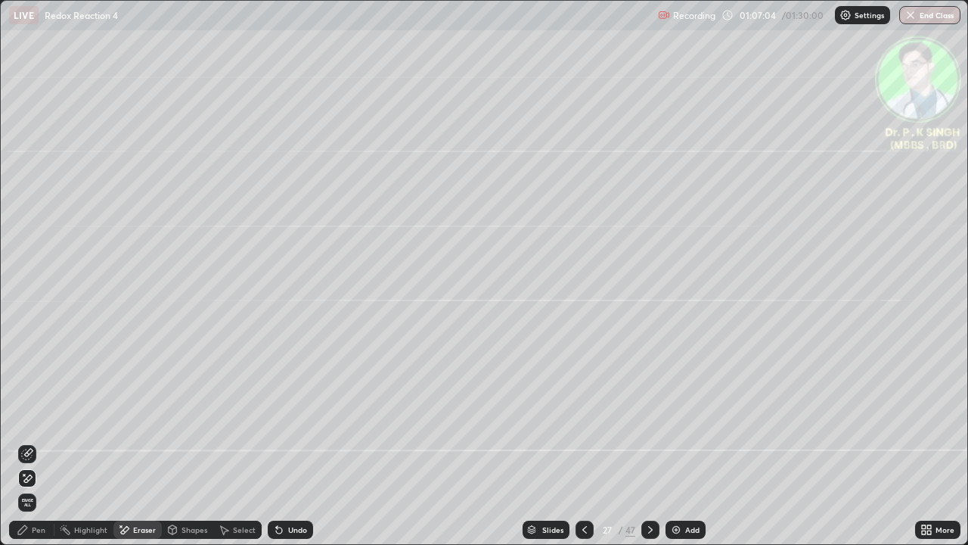
click at [34, 448] on span "Erase all" at bounding box center [27, 502] width 17 height 9
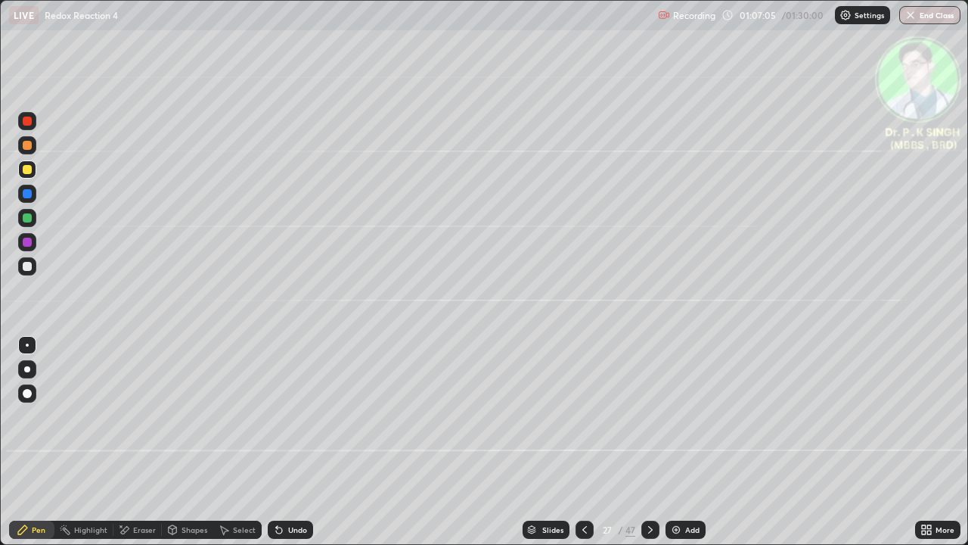
click at [30, 194] on div at bounding box center [27, 193] width 9 height 9
click at [28, 169] on div at bounding box center [27, 169] width 9 height 9
click at [27, 170] on div at bounding box center [27, 169] width 9 height 9
click at [649, 448] on icon at bounding box center [651, 530] width 12 height 12
click at [642, 448] on div at bounding box center [651, 530] width 18 height 30
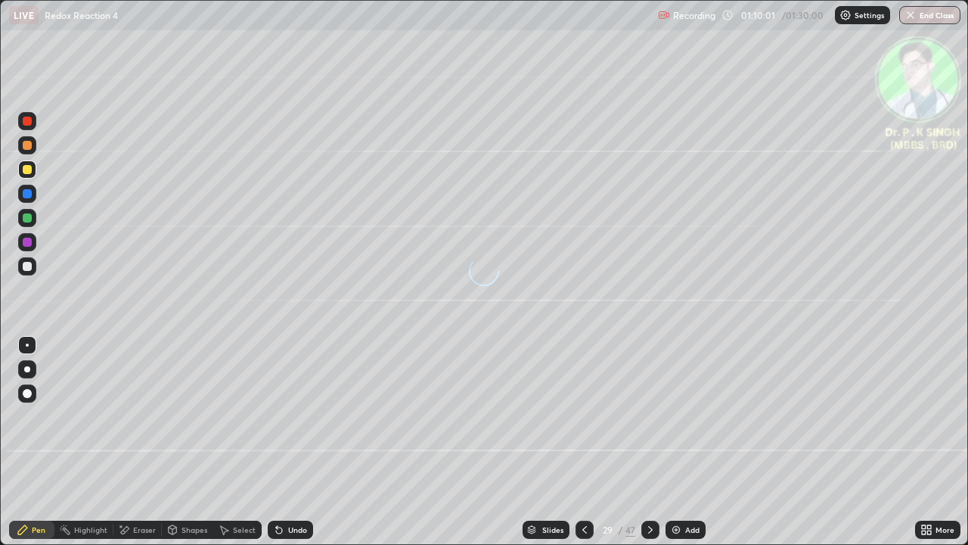
click at [30, 194] on div at bounding box center [27, 193] width 9 height 9
click at [28, 169] on div at bounding box center [27, 169] width 9 height 9
click at [34, 172] on div at bounding box center [27, 169] width 18 height 18
click at [650, 448] on icon at bounding box center [651, 530] width 12 height 12
click at [35, 172] on div at bounding box center [27, 169] width 18 height 18
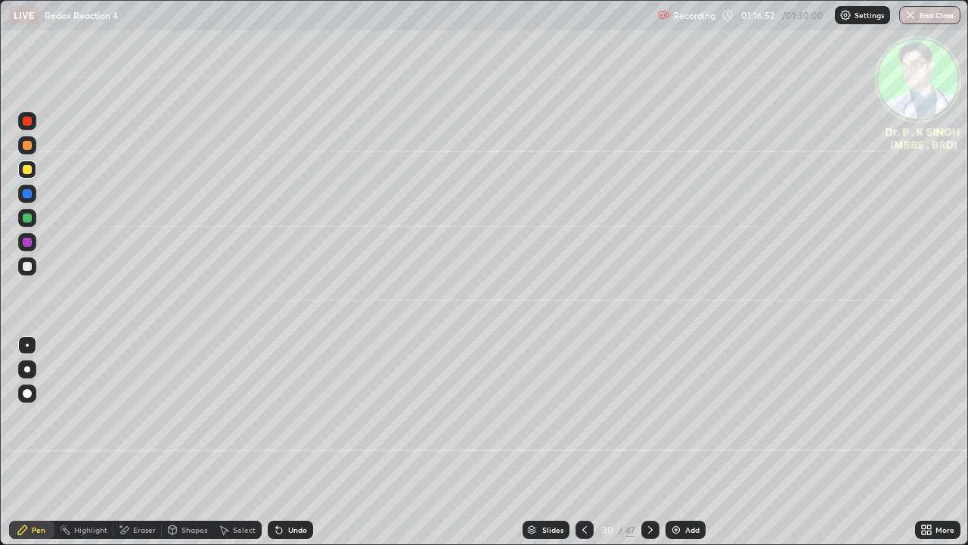
click at [132, 448] on div "Eraser" at bounding box center [137, 530] width 48 height 18
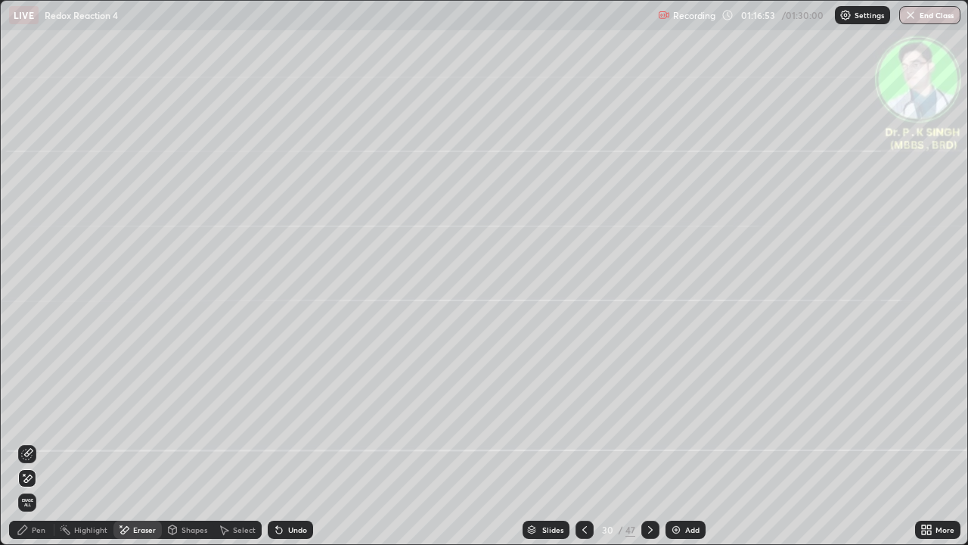
click at [27, 448] on span "Erase all" at bounding box center [27, 502] width 17 height 9
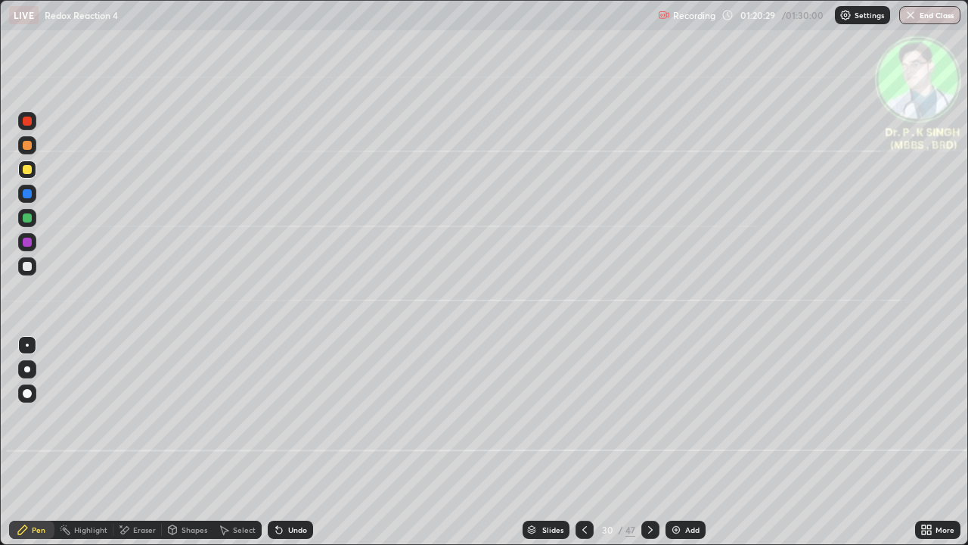
click at [649, 448] on icon at bounding box center [651, 530] width 12 height 12
click at [28, 191] on div at bounding box center [27, 193] width 9 height 9
click at [27, 217] on div at bounding box center [27, 217] width 9 height 9
click at [34, 221] on div at bounding box center [27, 218] width 18 height 18
click at [30, 173] on div at bounding box center [27, 169] width 18 height 18
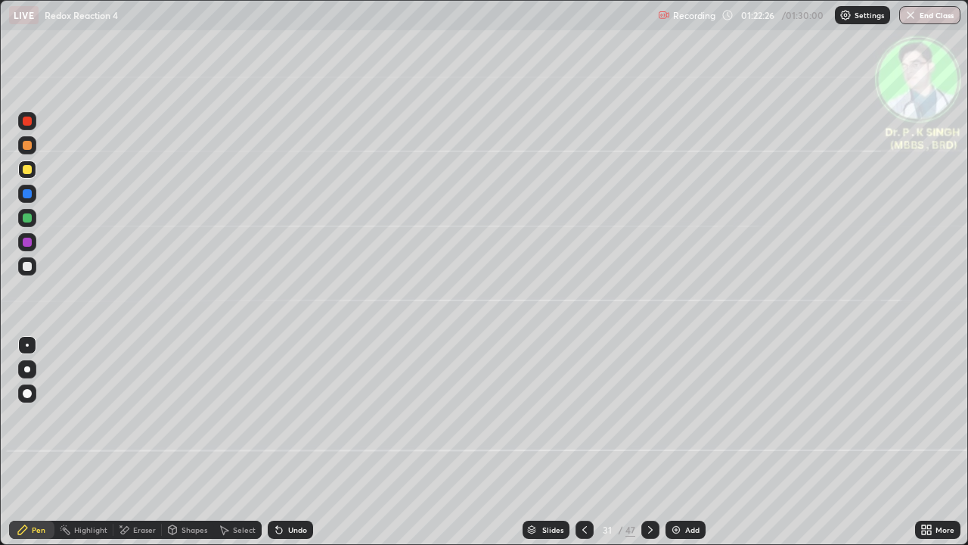
click at [29, 193] on div at bounding box center [27, 193] width 9 height 9
click at [29, 171] on div at bounding box center [27, 169] width 9 height 9
click at [654, 448] on icon at bounding box center [651, 530] width 12 height 12
click at [28, 194] on div at bounding box center [27, 193] width 9 height 9
click at [30, 173] on div at bounding box center [27, 169] width 9 height 9
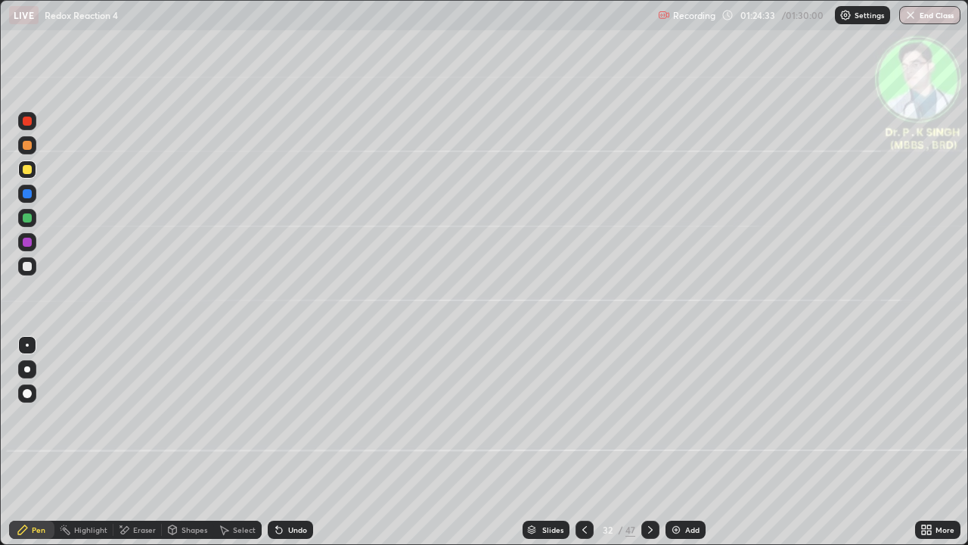
click at [648, 448] on icon at bounding box center [650, 530] width 5 height 8
click at [33, 195] on div at bounding box center [27, 194] width 18 height 18
click at [30, 177] on div at bounding box center [27, 169] width 18 height 18
click at [649, 448] on icon at bounding box center [651, 530] width 12 height 12
click at [583, 448] on div at bounding box center [585, 530] width 18 height 18
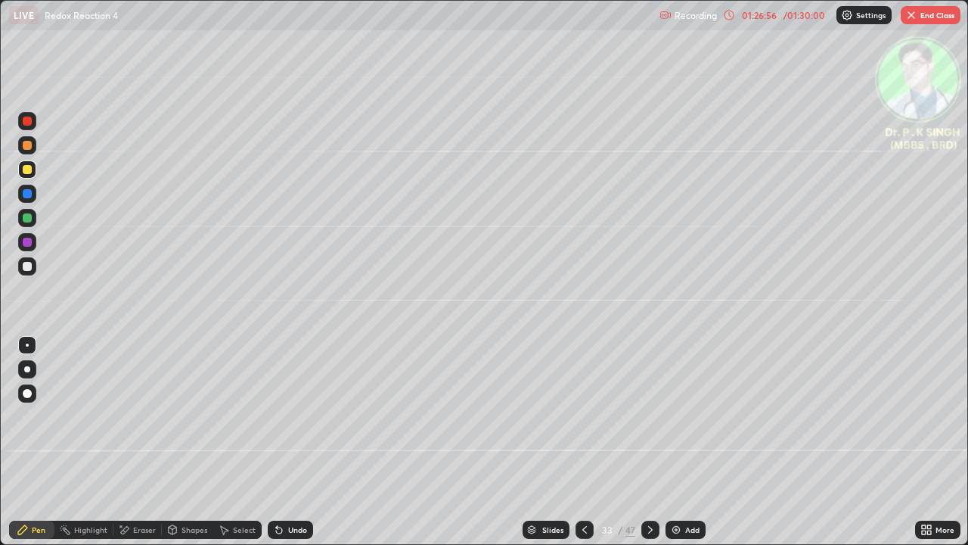
click at [645, 448] on icon at bounding box center [651, 530] width 12 height 12
click at [120, 448] on icon at bounding box center [121, 526] width 2 height 2
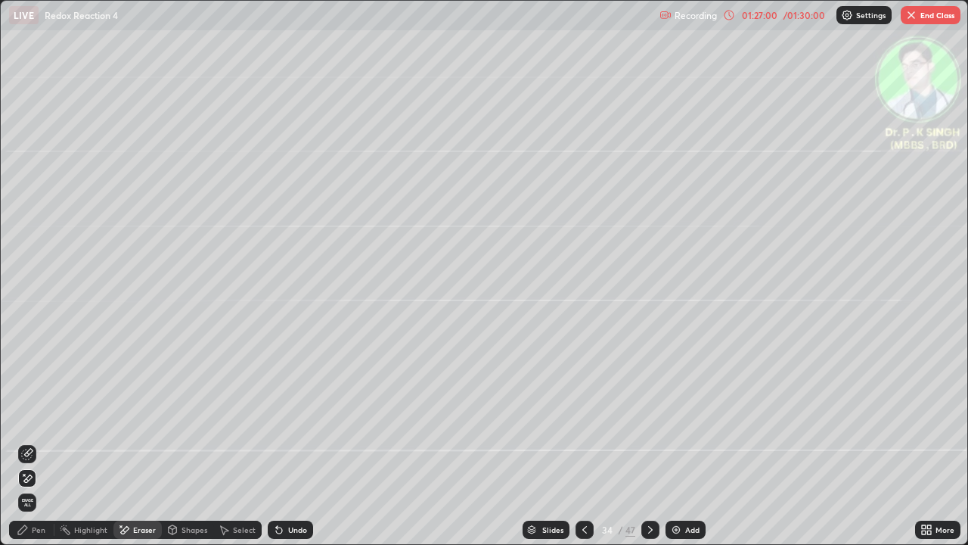
click at [28, 448] on span "Erase all" at bounding box center [27, 502] width 17 height 9
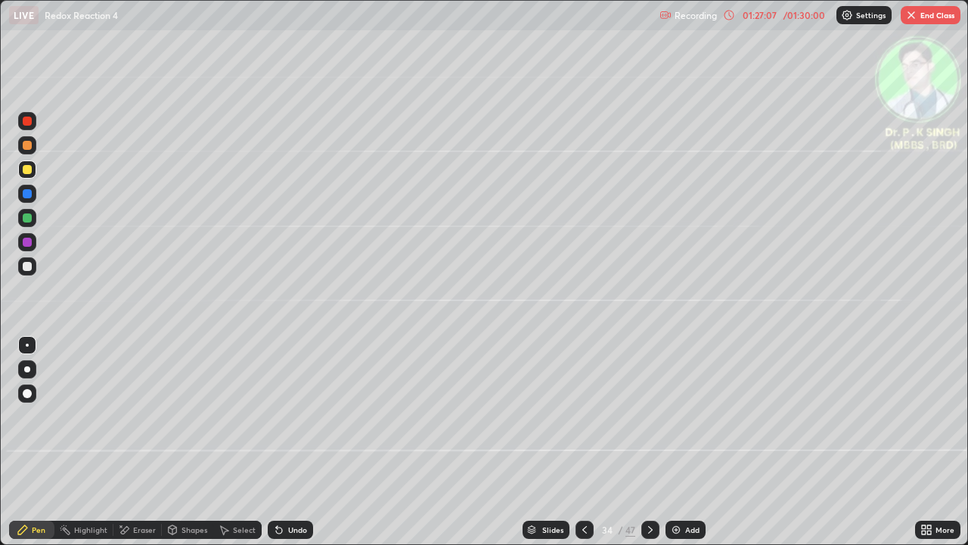
click at [946, 14] on button "End Class" at bounding box center [931, 15] width 60 height 18
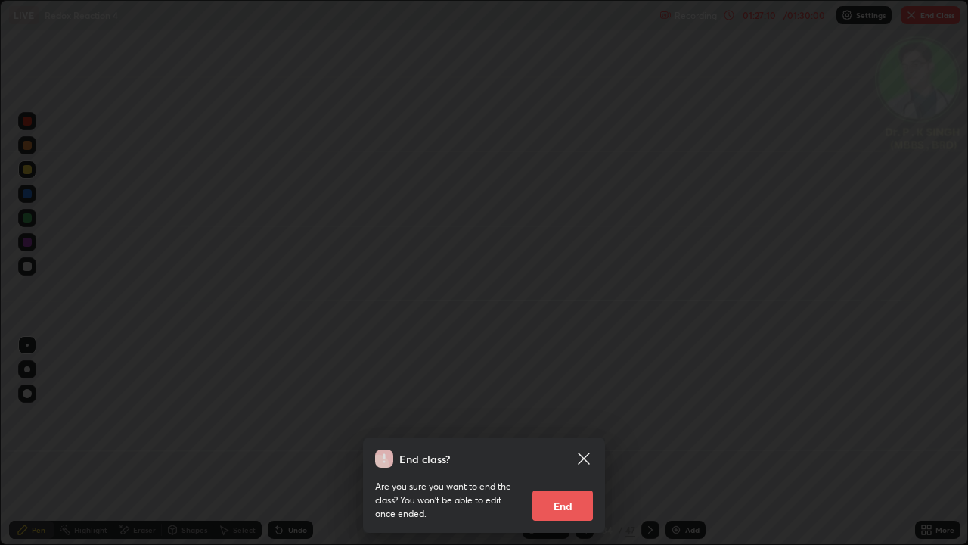
click at [554, 448] on button "End" at bounding box center [563, 505] width 61 height 30
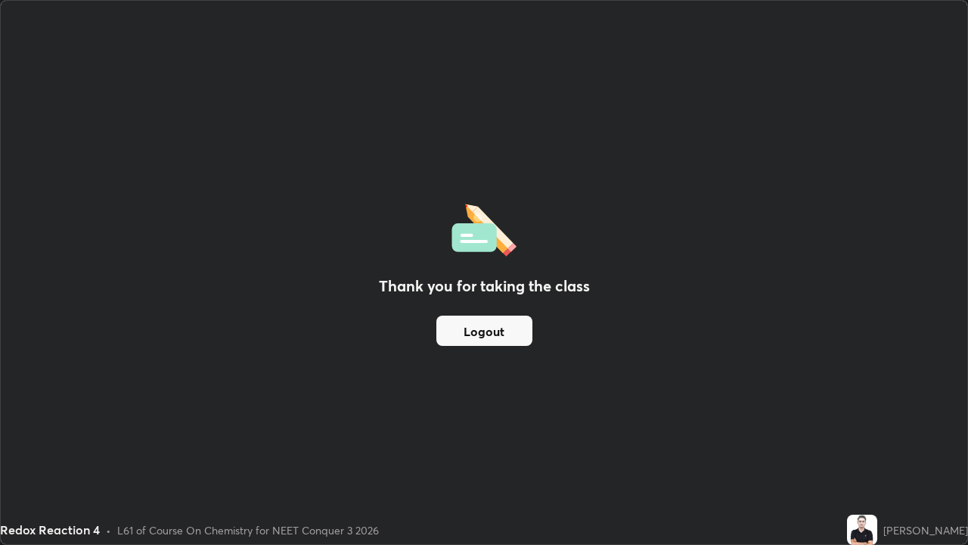
click at [555, 448] on div "Thank you for taking the class Logout" at bounding box center [484, 272] width 967 height 543
click at [89, 403] on div "Thank you for taking the class Logout" at bounding box center [484, 272] width 967 height 543
click at [52, 448] on div "Thank you for taking the class Logout" at bounding box center [484, 272] width 967 height 543
click at [21, 332] on div "Thank you for taking the class Logout" at bounding box center [484, 272] width 967 height 543
click at [30, 331] on div "Thank you for taking the class Logout" at bounding box center [484, 272] width 967 height 543
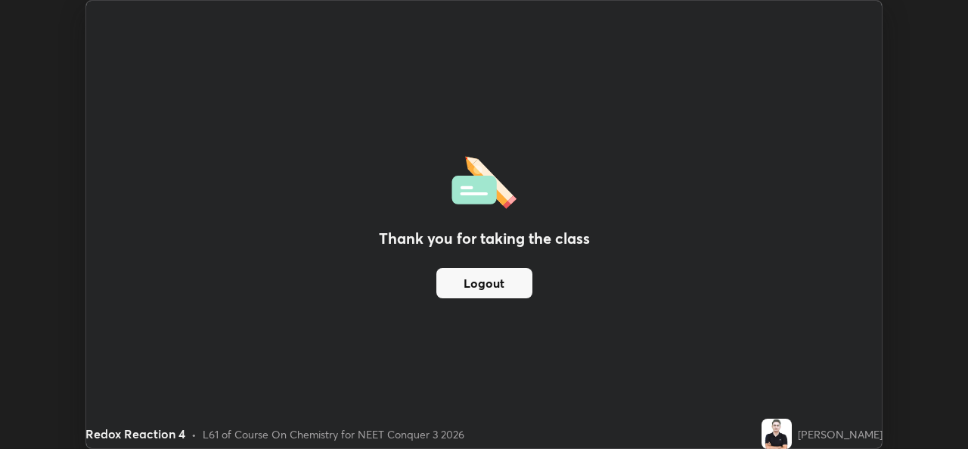
scroll to position [75214, 74694]
